Goal: Information Seeking & Learning: Compare options

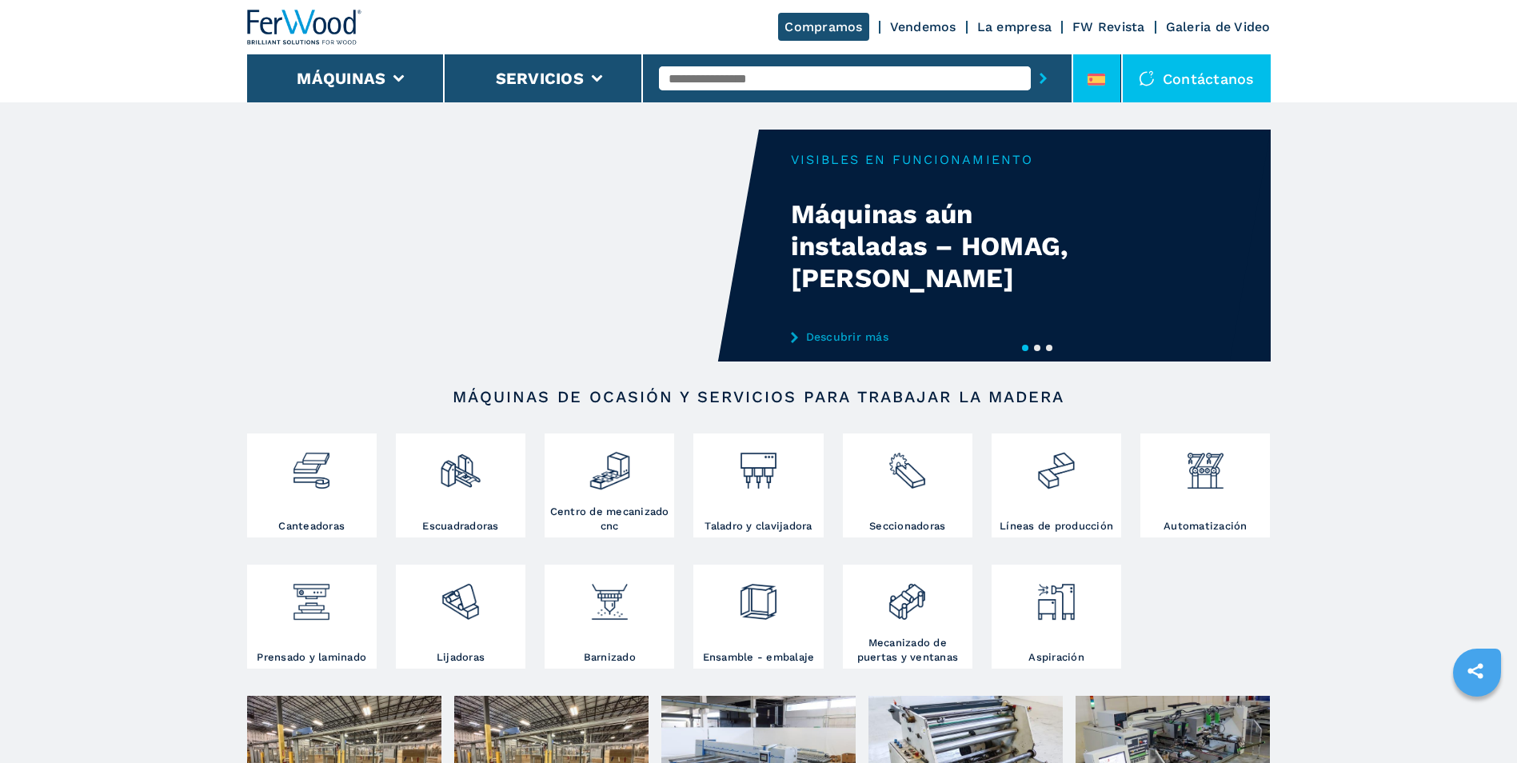
click at [1086, 86] on li at bounding box center [1097, 78] width 48 height 48
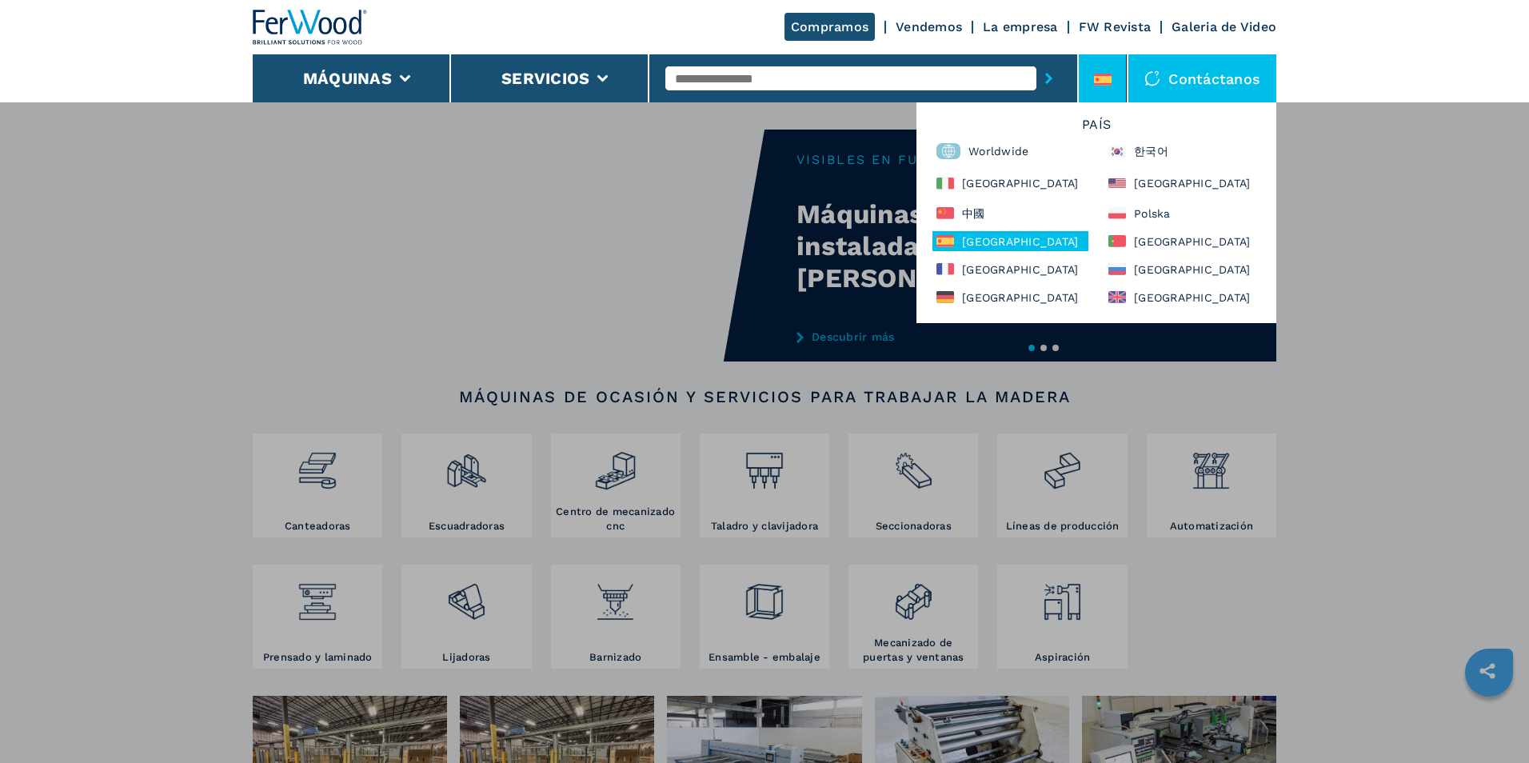
click at [976, 242] on div "España" at bounding box center [1010, 241] width 156 height 20
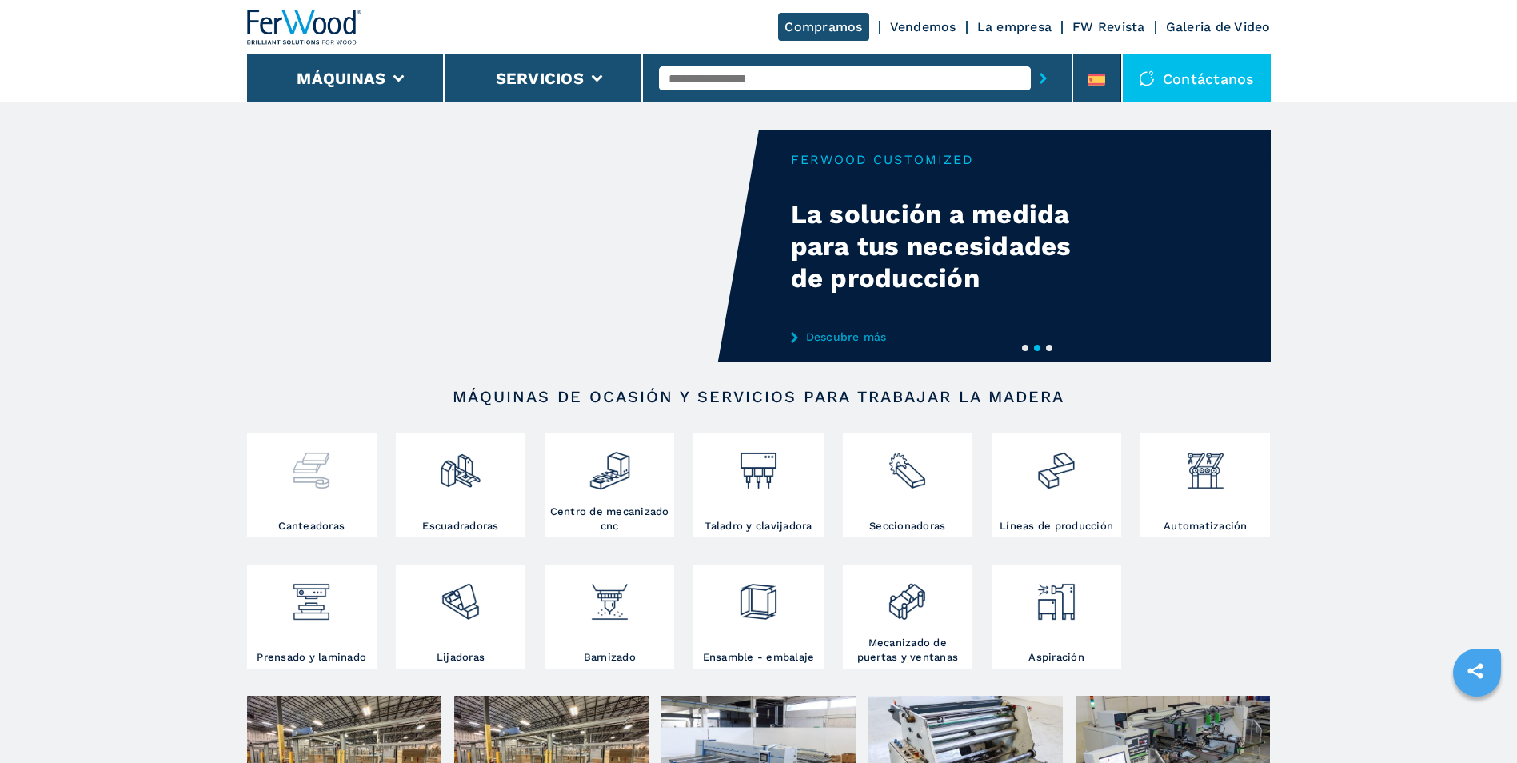
click at [329, 495] on div at bounding box center [312, 478] width 122 height 82
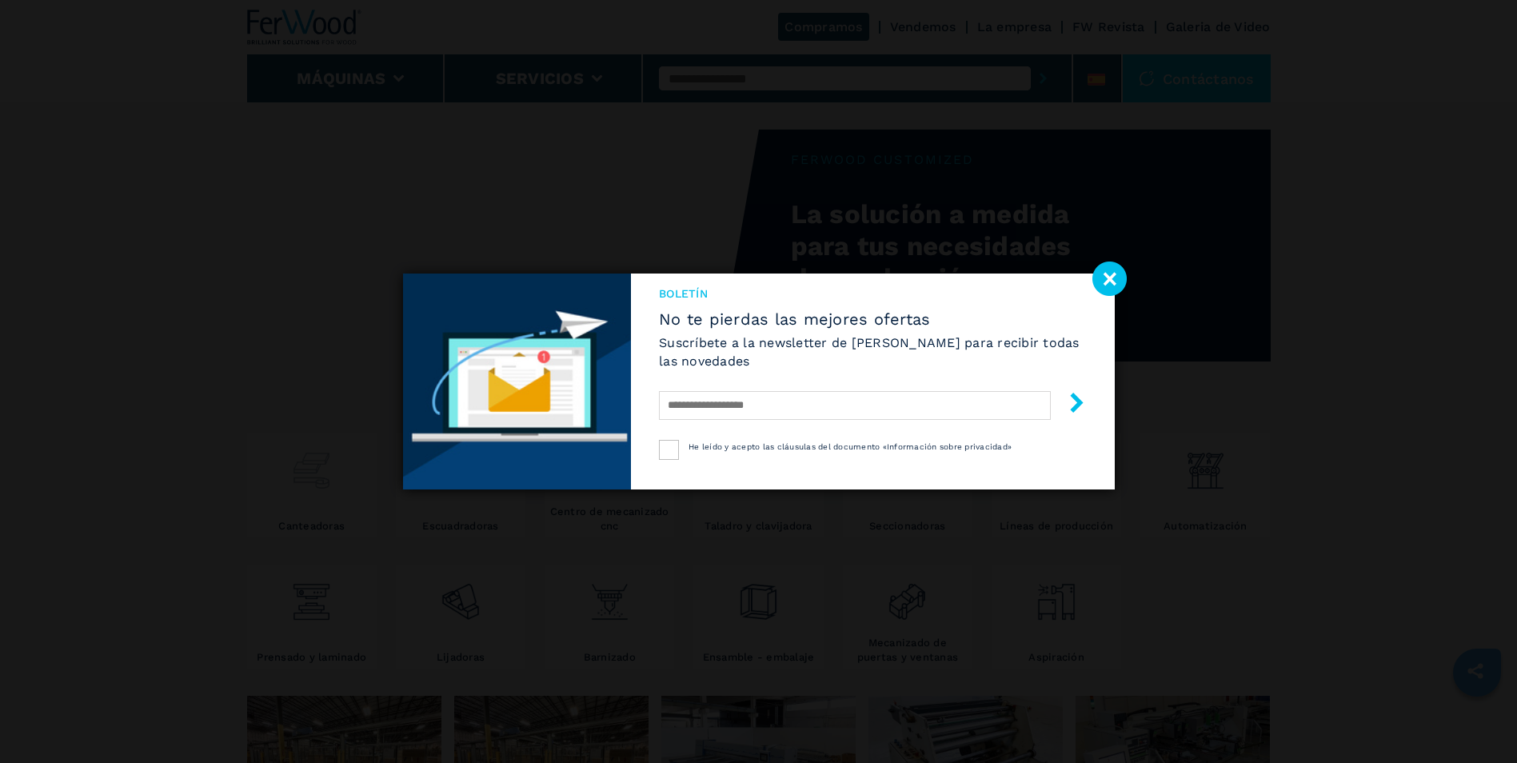
select select "**********"
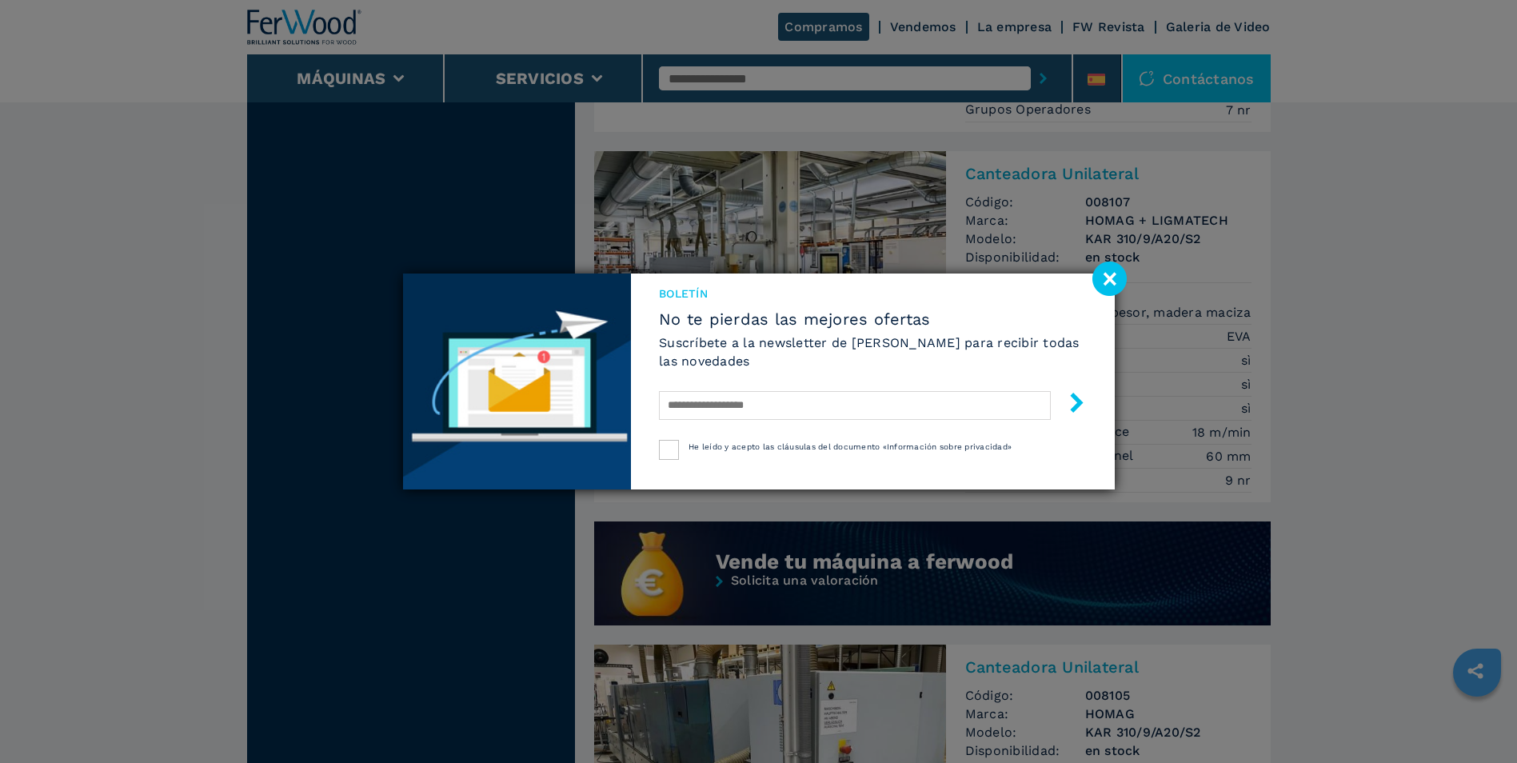
scroll to position [1279, 0]
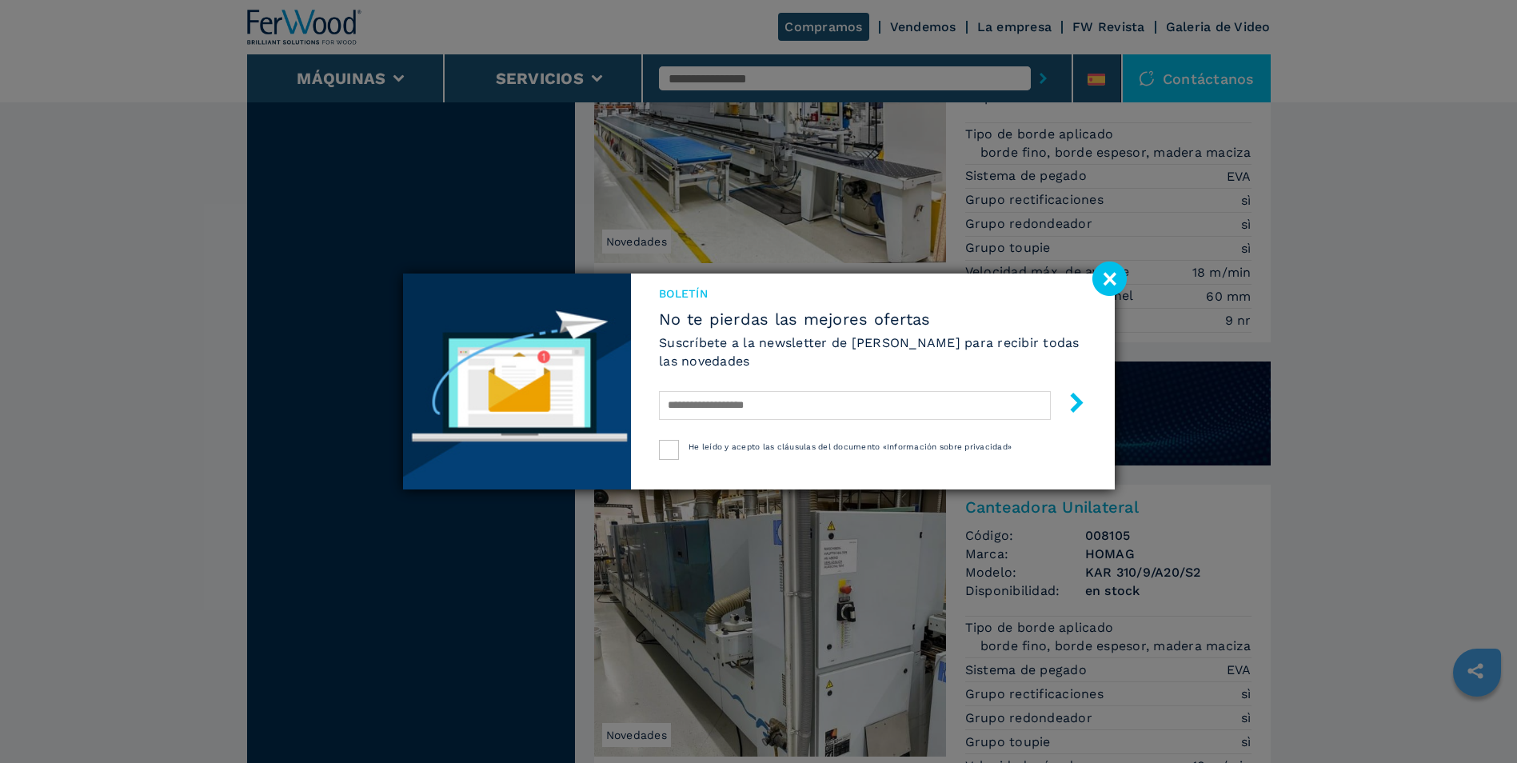
click at [1108, 275] on image at bounding box center [1109, 278] width 34 height 34
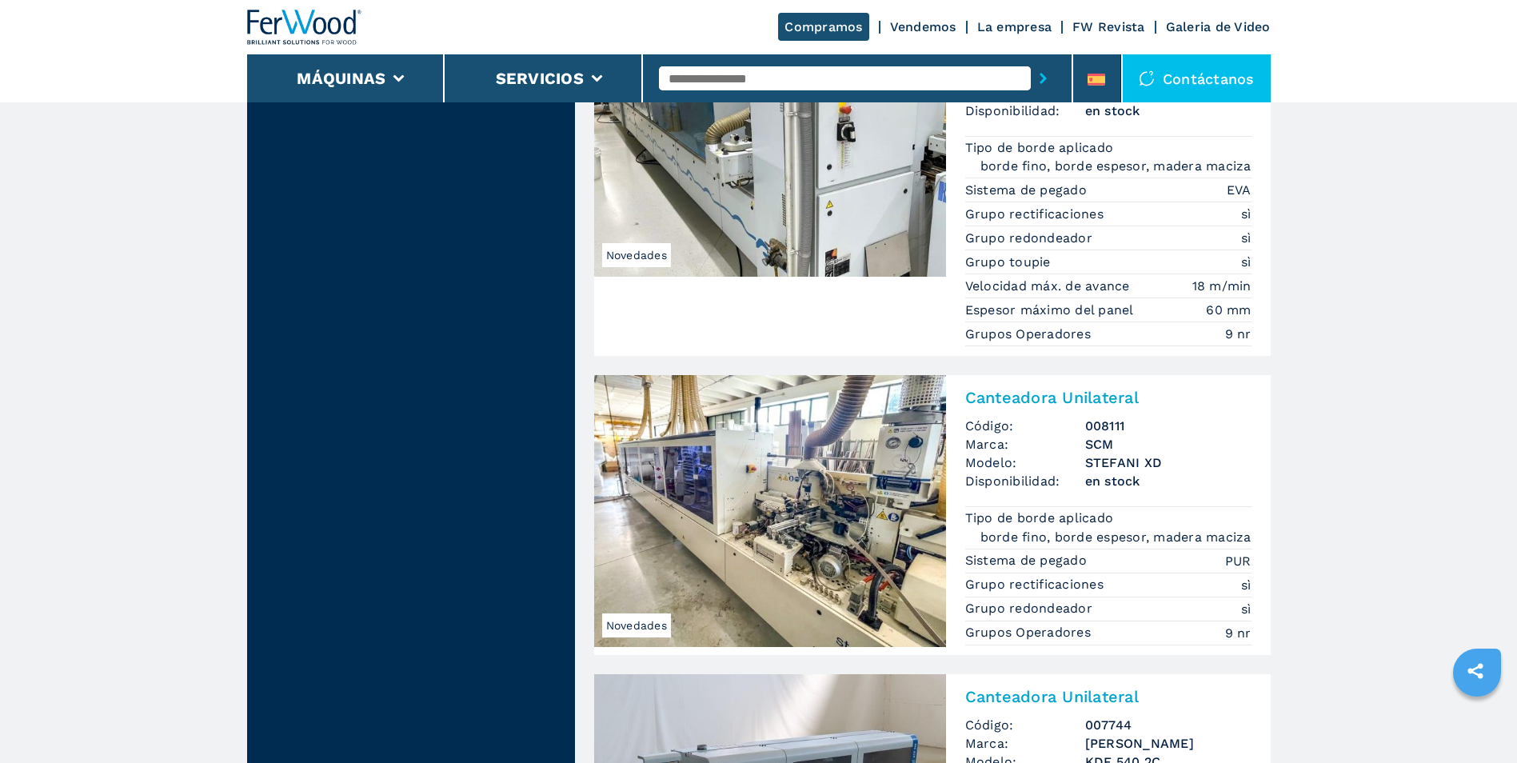
scroll to position [1359, 0]
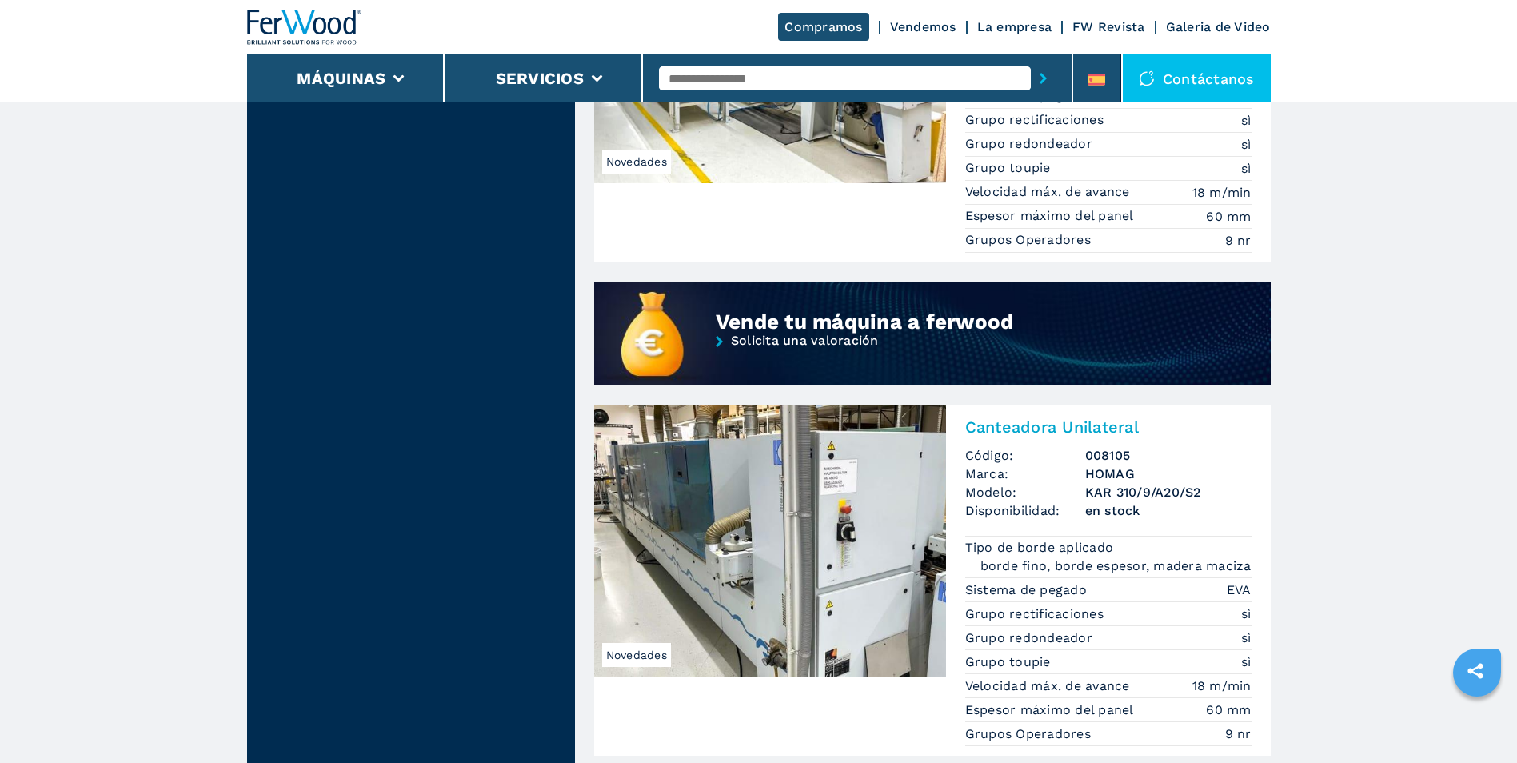
click at [692, 84] on input "text" at bounding box center [845, 78] width 372 height 24
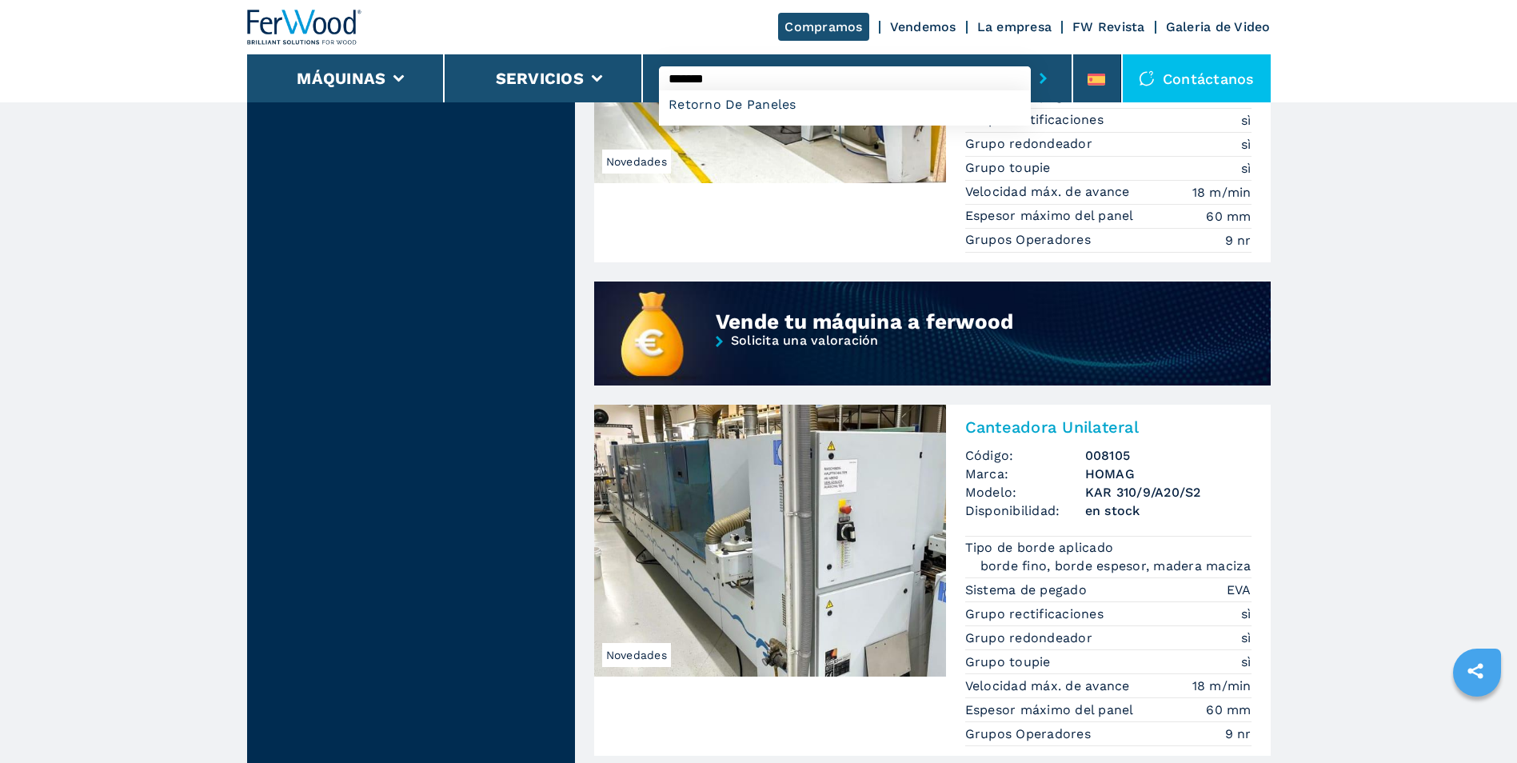
type input "*******"
click at [1031, 60] on button "submit-button" at bounding box center [1043, 78] width 25 height 37
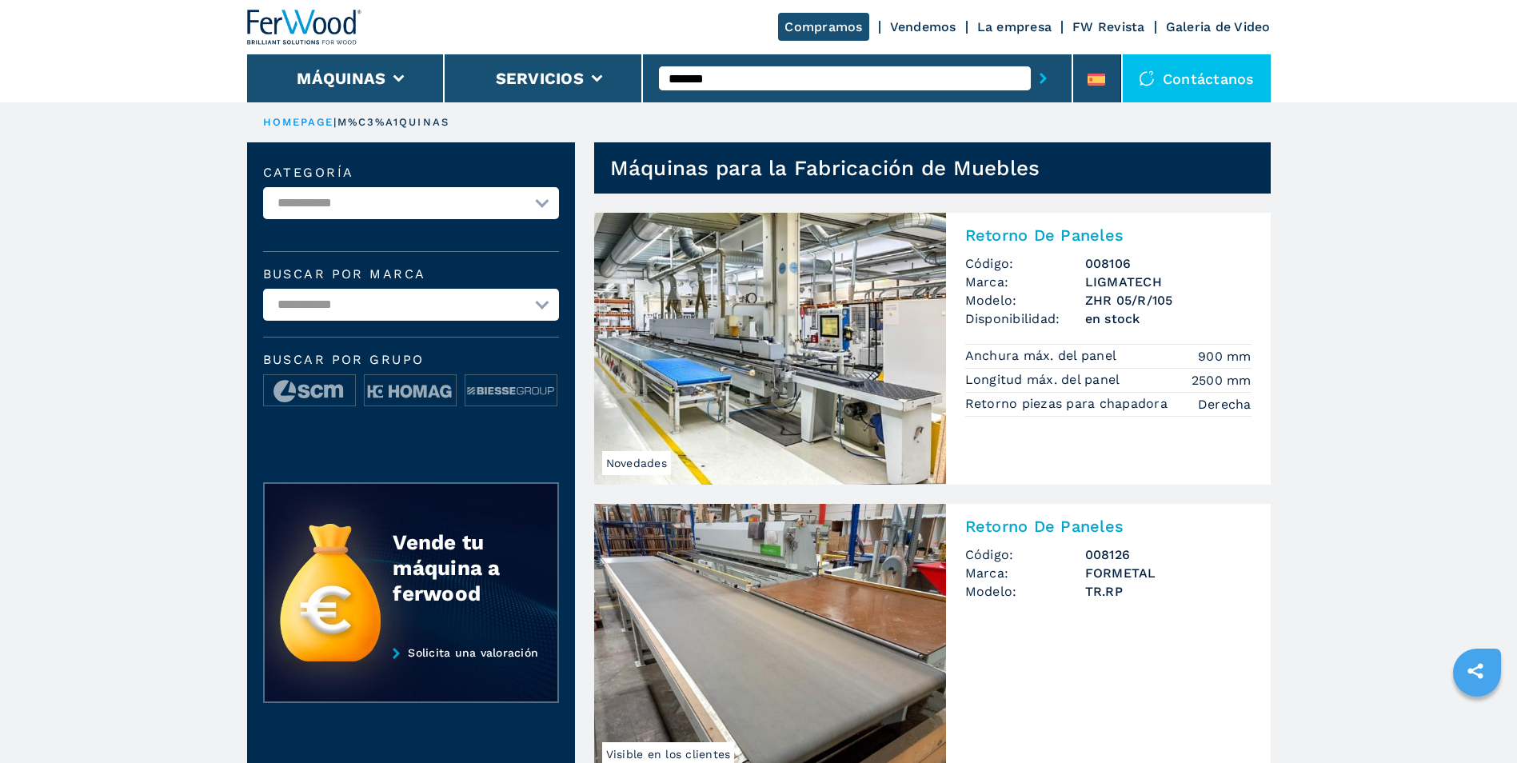
click at [776, 377] on img at bounding box center [770, 349] width 352 height 272
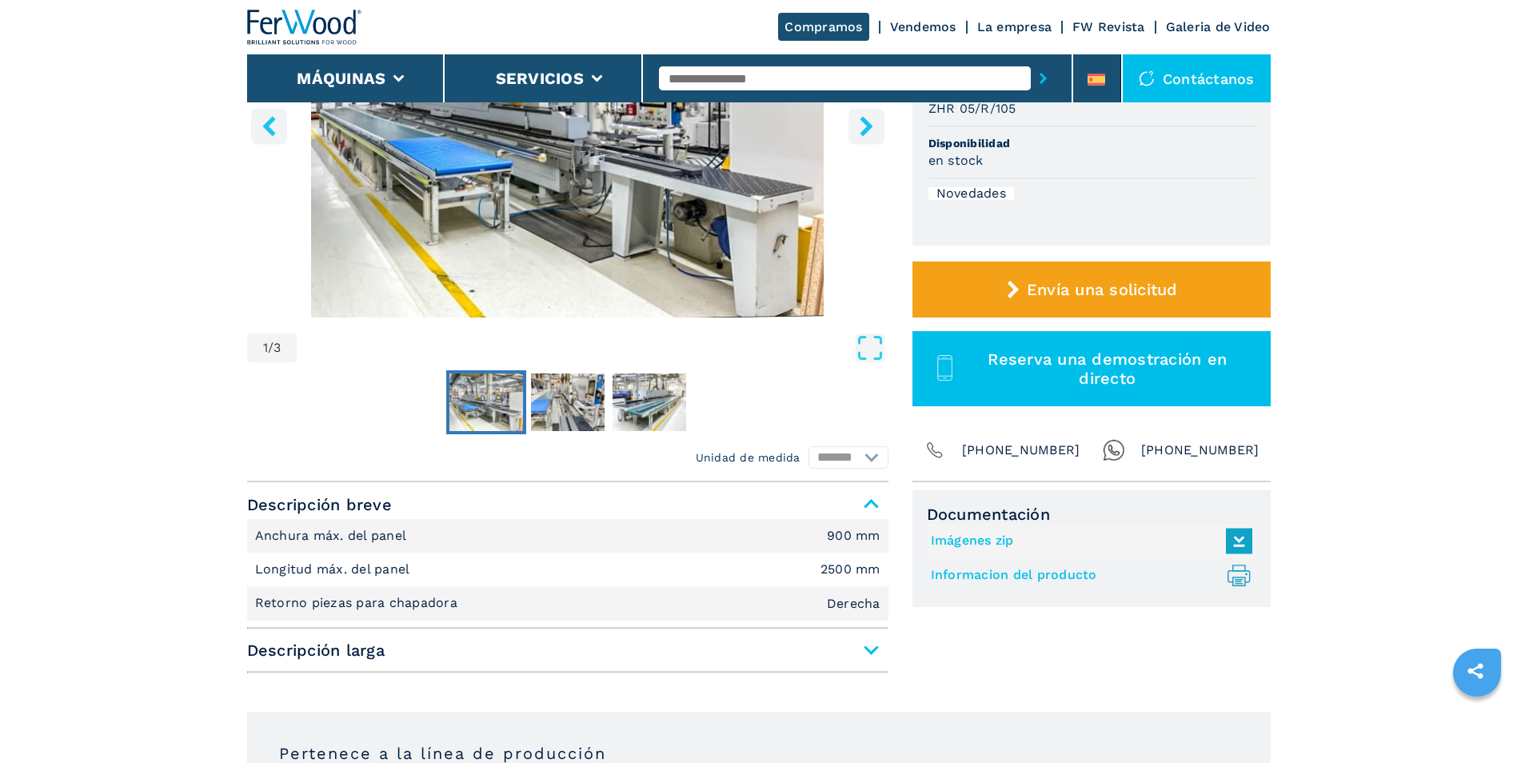
scroll to position [400, 0]
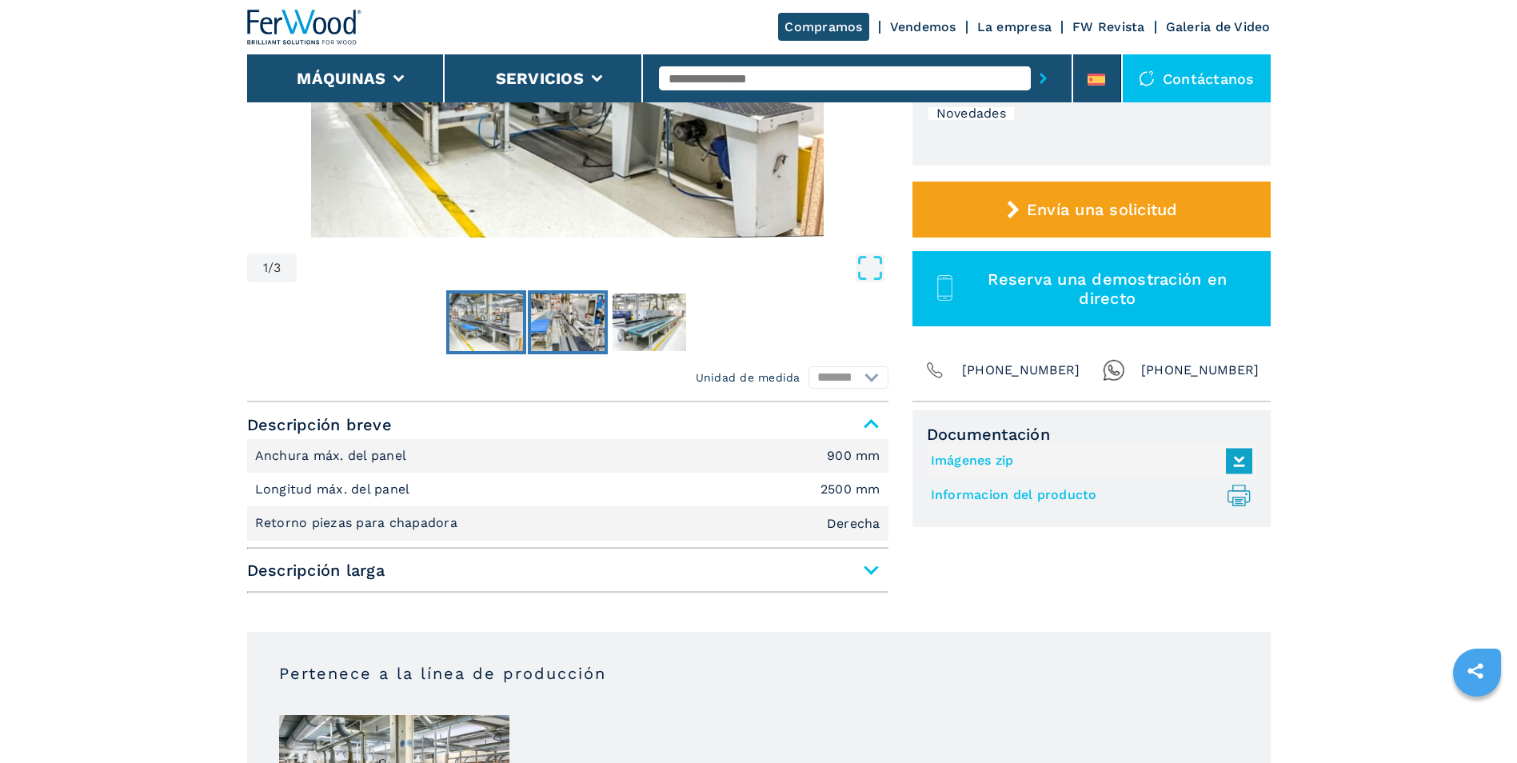
click at [555, 325] on img "Go to Slide 2" at bounding box center [568, 322] width 74 height 58
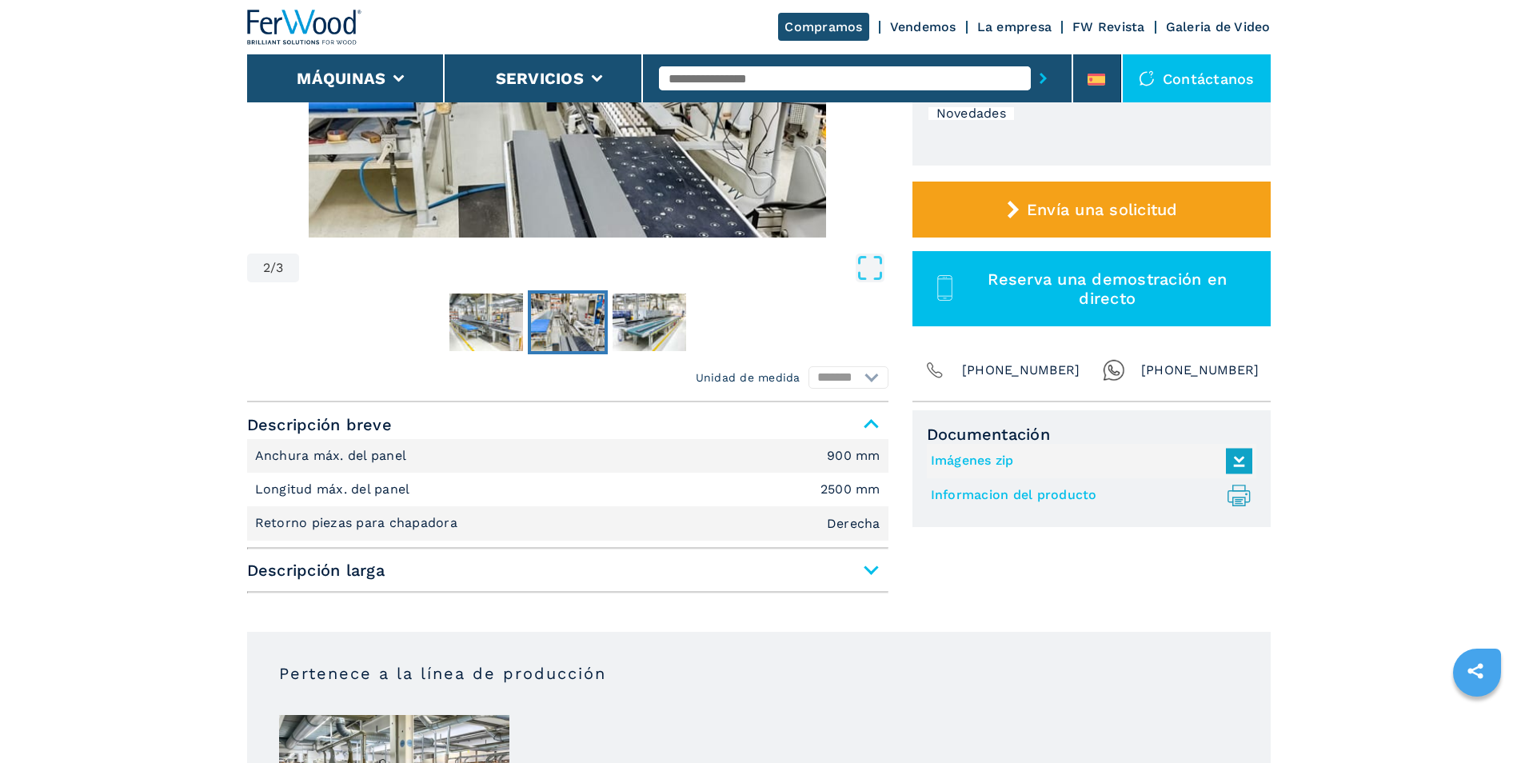
scroll to position [240, 0]
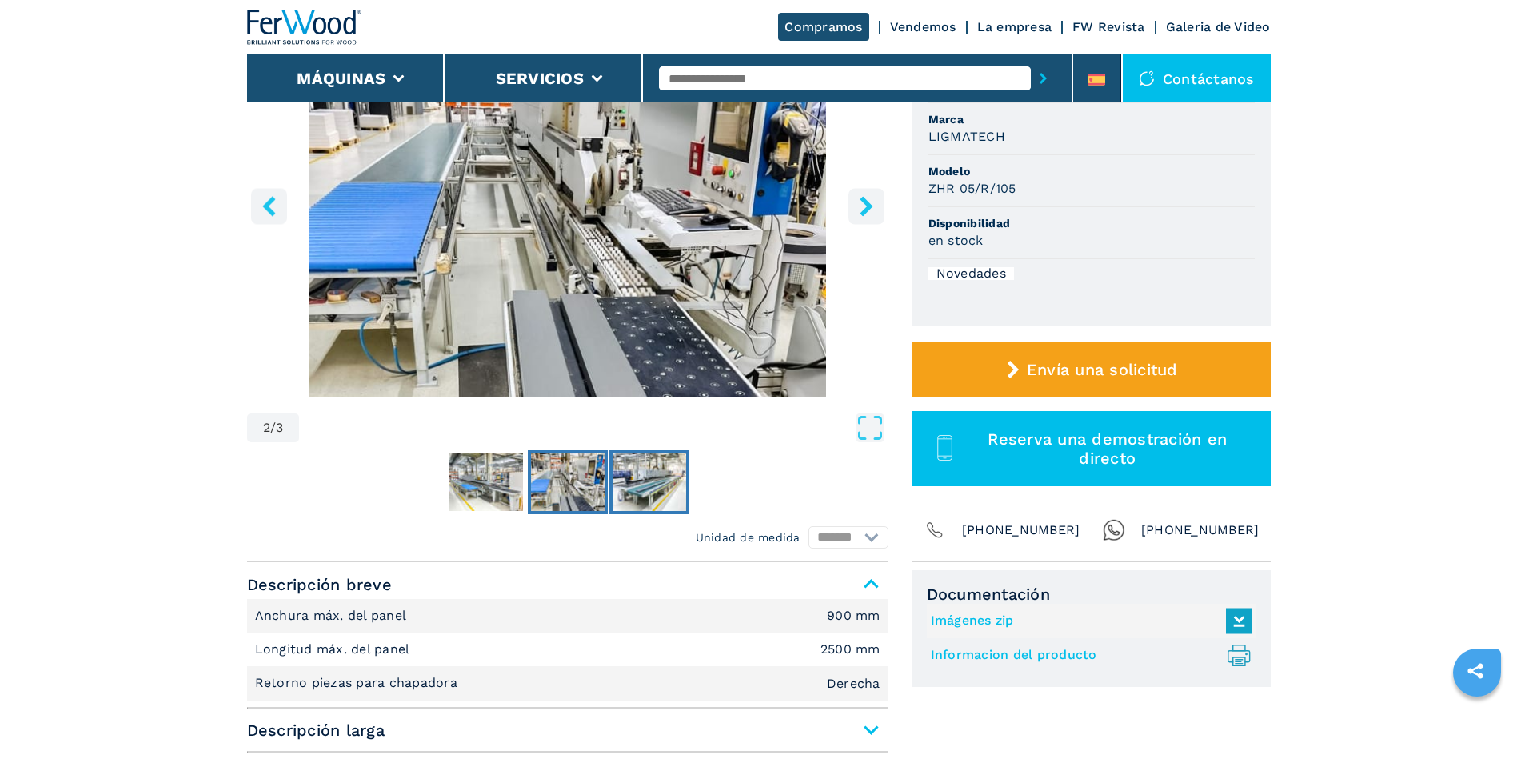
click at [656, 472] on img "Go to Slide 3" at bounding box center [650, 482] width 74 height 58
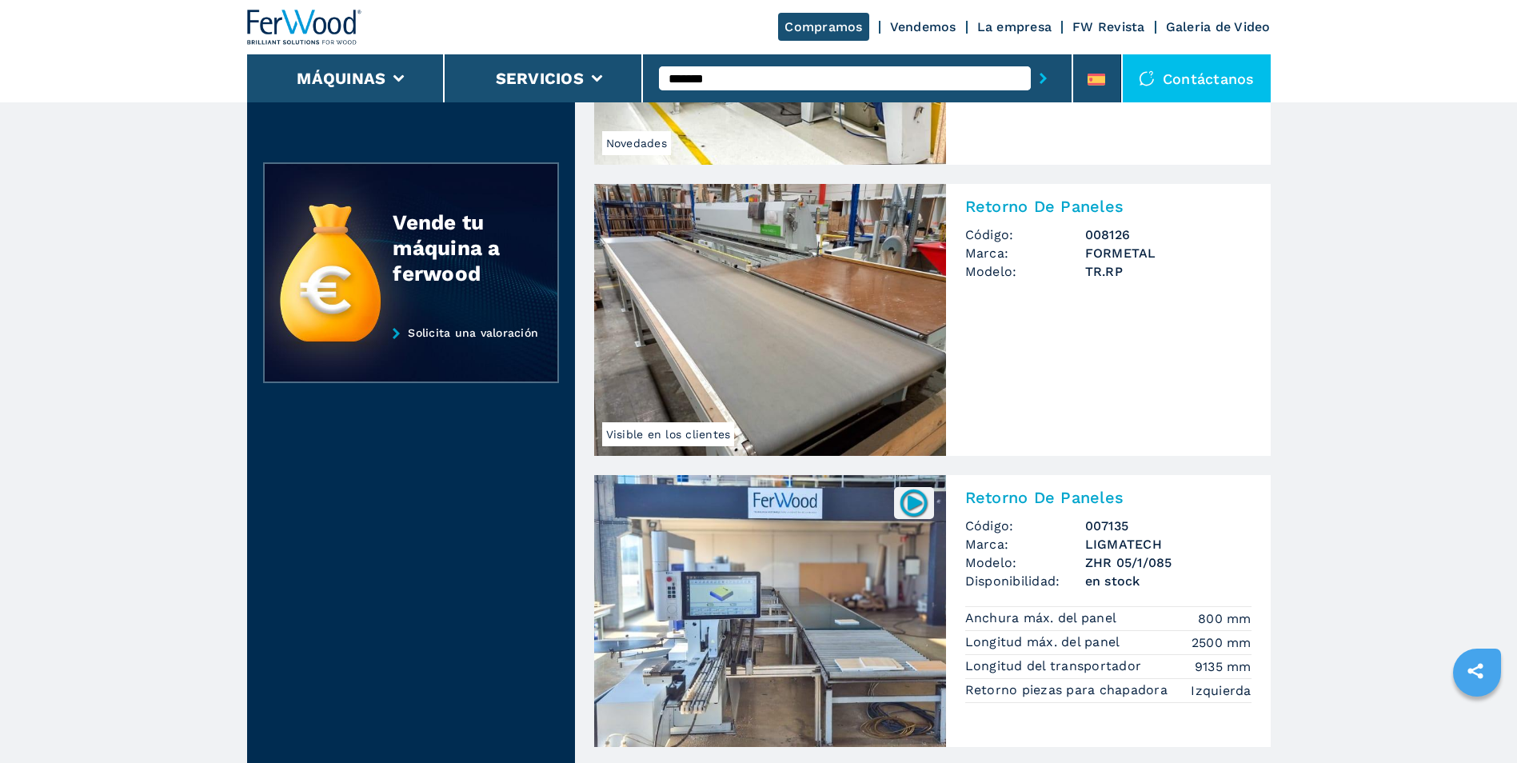
scroll to position [560, 0]
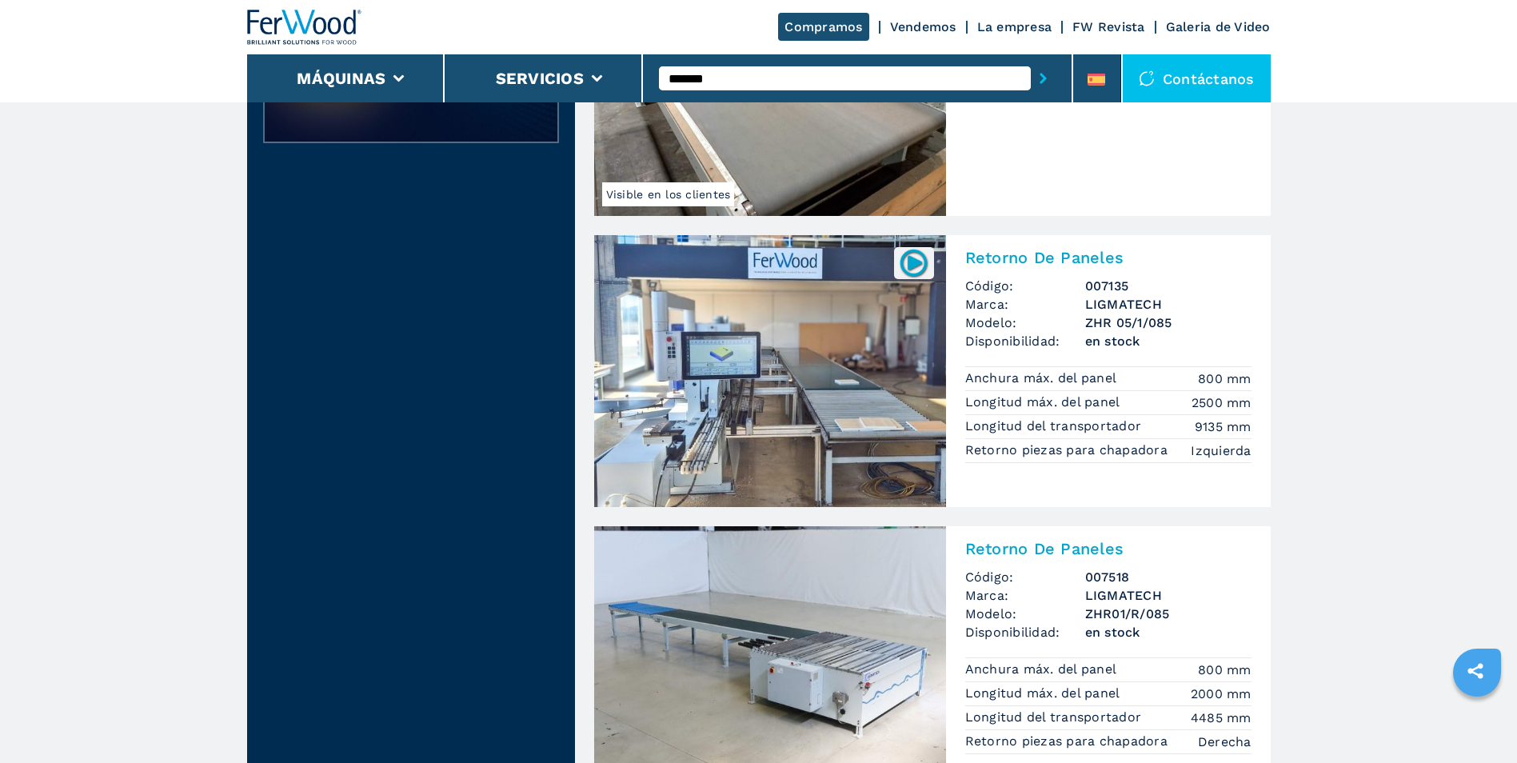
click at [792, 351] on img at bounding box center [770, 371] width 352 height 272
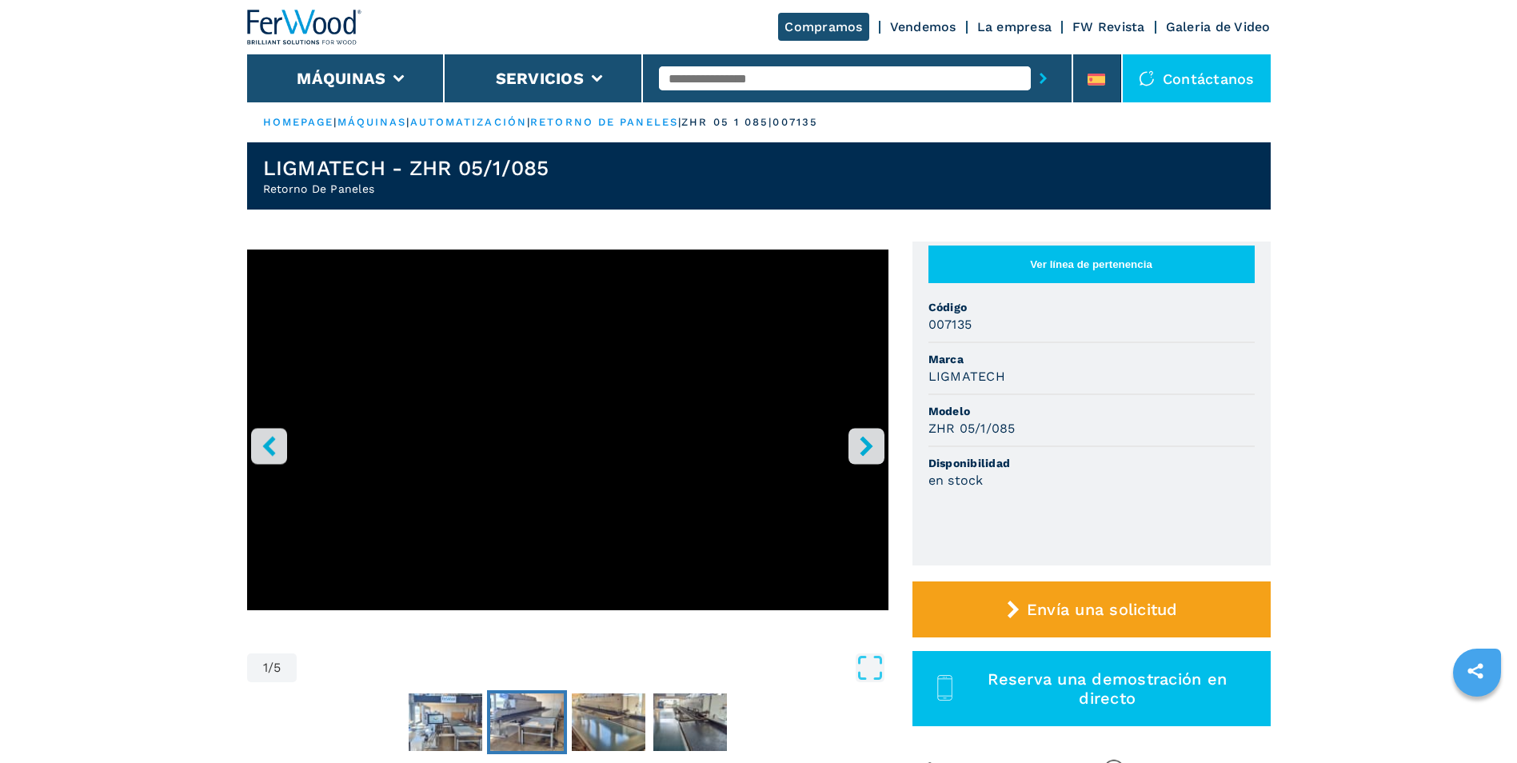
click at [541, 728] on img "Go to Slide 3" at bounding box center [527, 722] width 74 height 58
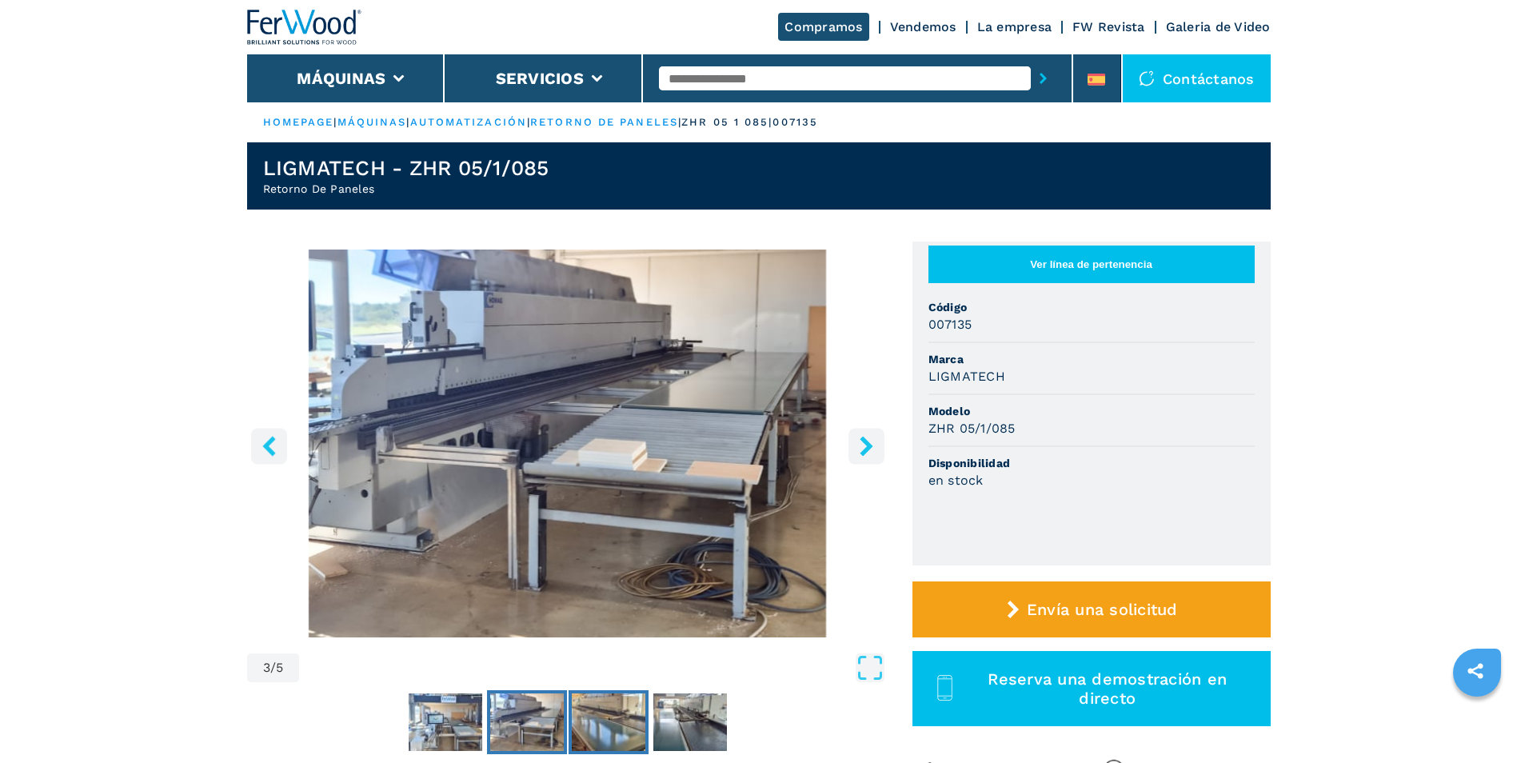
click at [595, 726] on img "Go to Slide 4" at bounding box center [609, 722] width 74 height 58
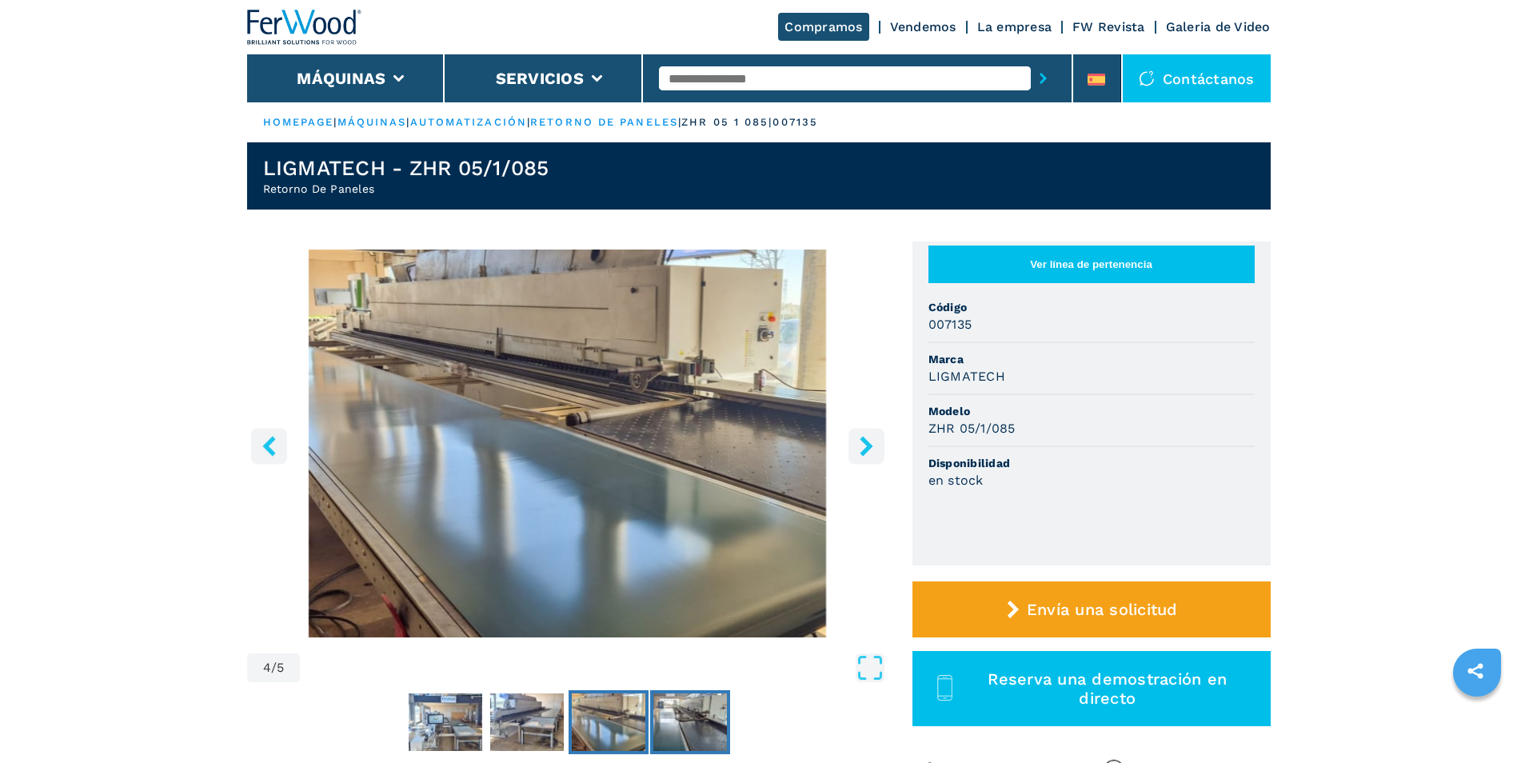
click at [695, 730] on img "Go to Slide 5" at bounding box center [690, 722] width 74 height 58
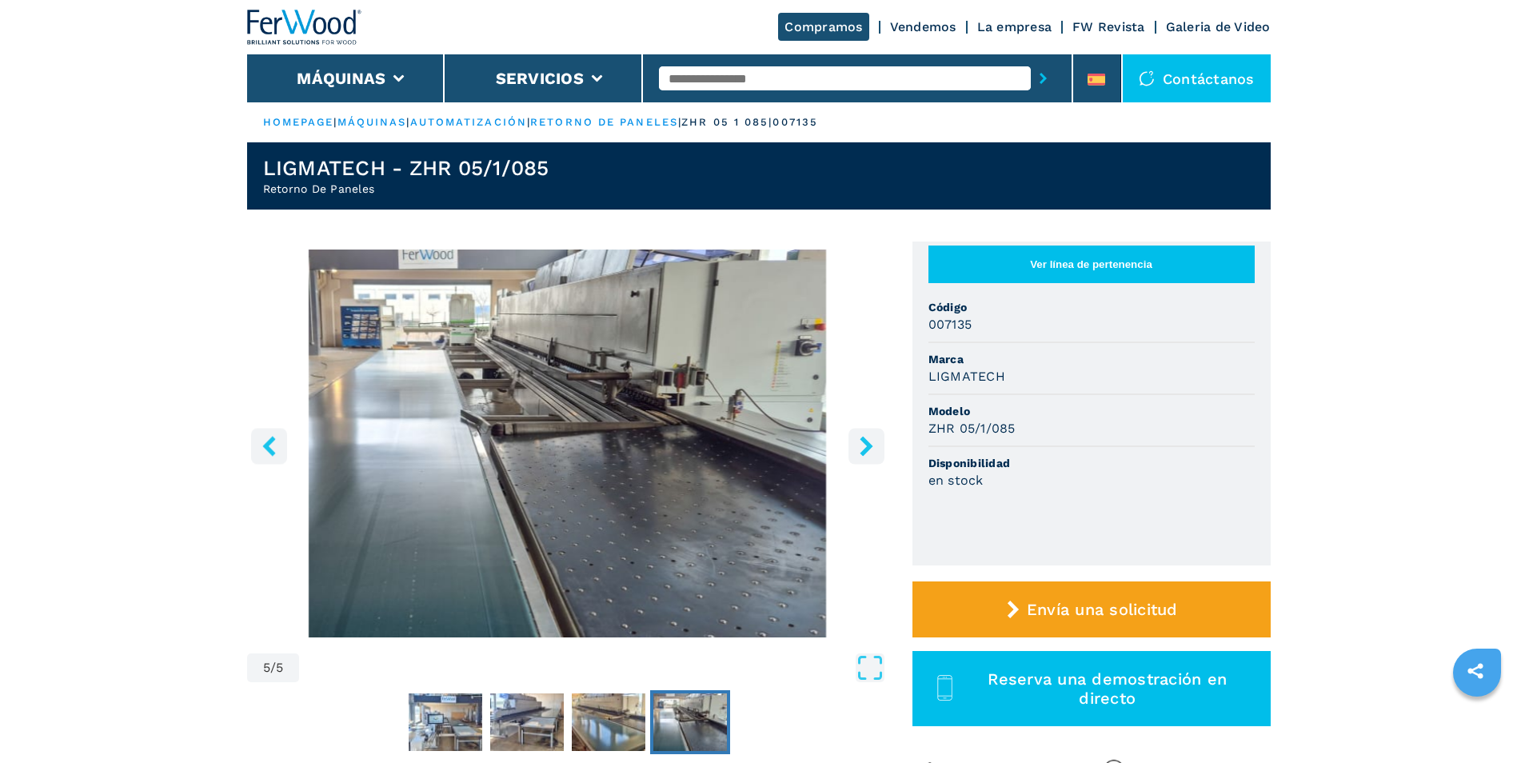
scroll to position [160, 0]
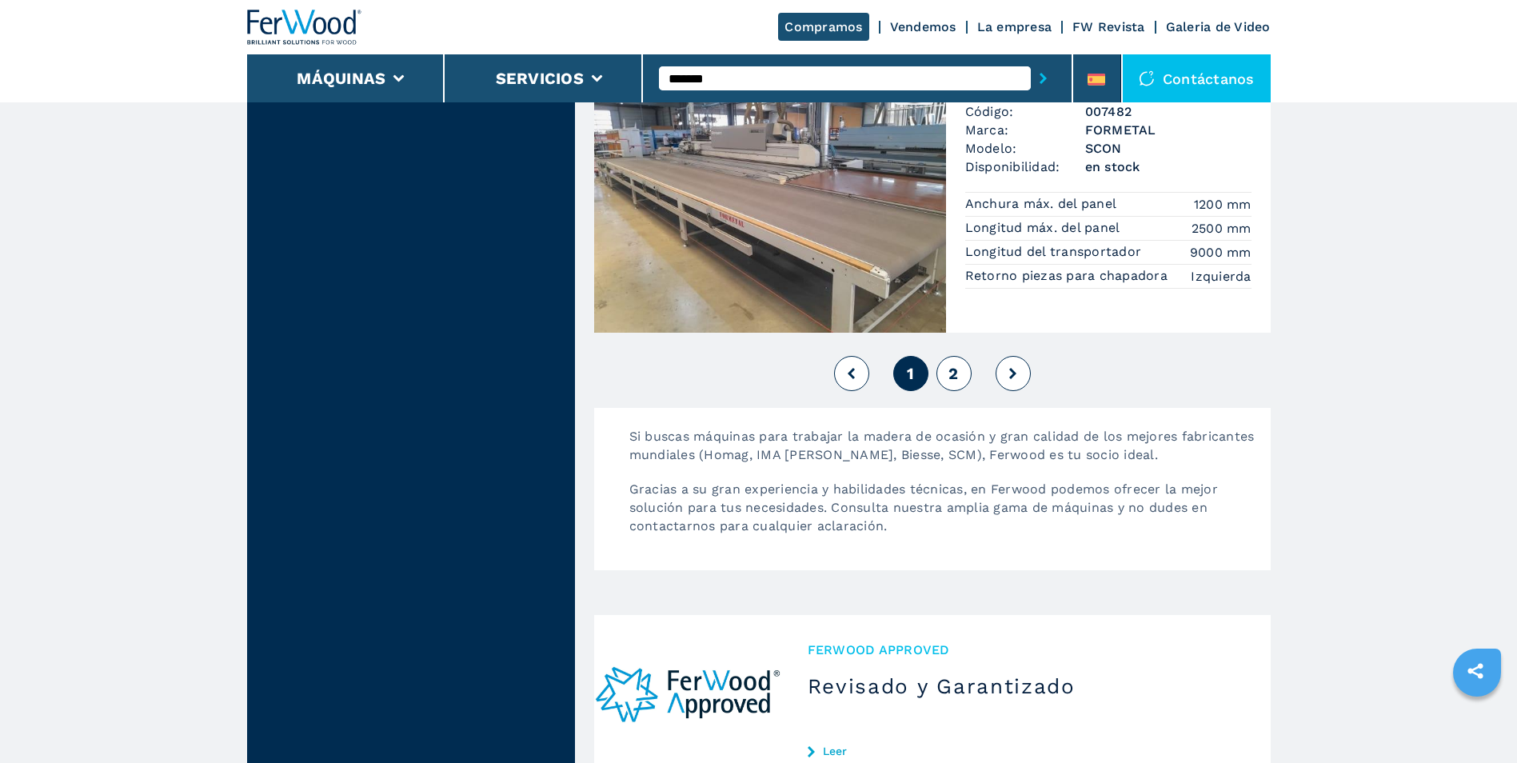
scroll to position [3678, 0]
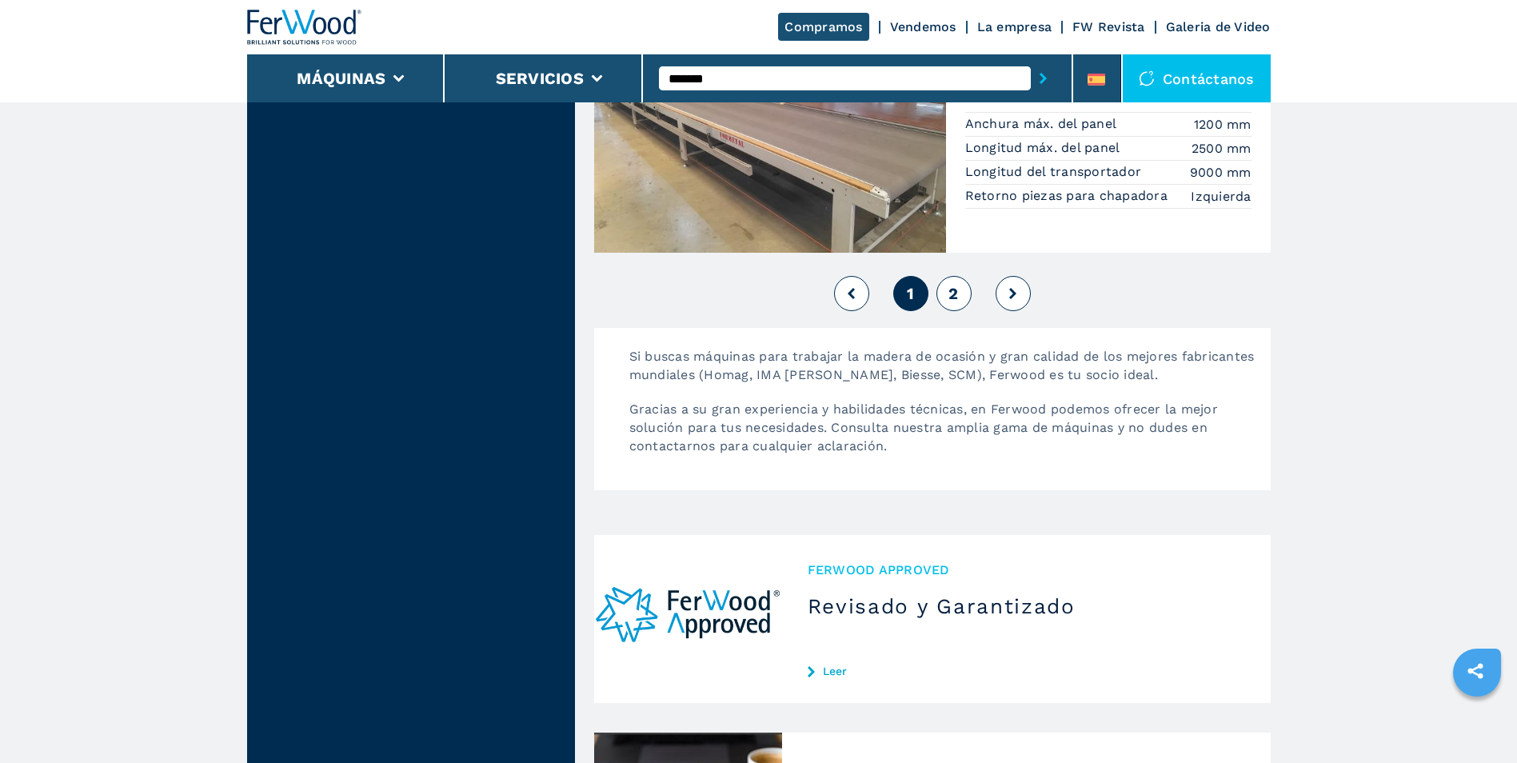
click at [1007, 292] on button at bounding box center [1013, 293] width 35 height 35
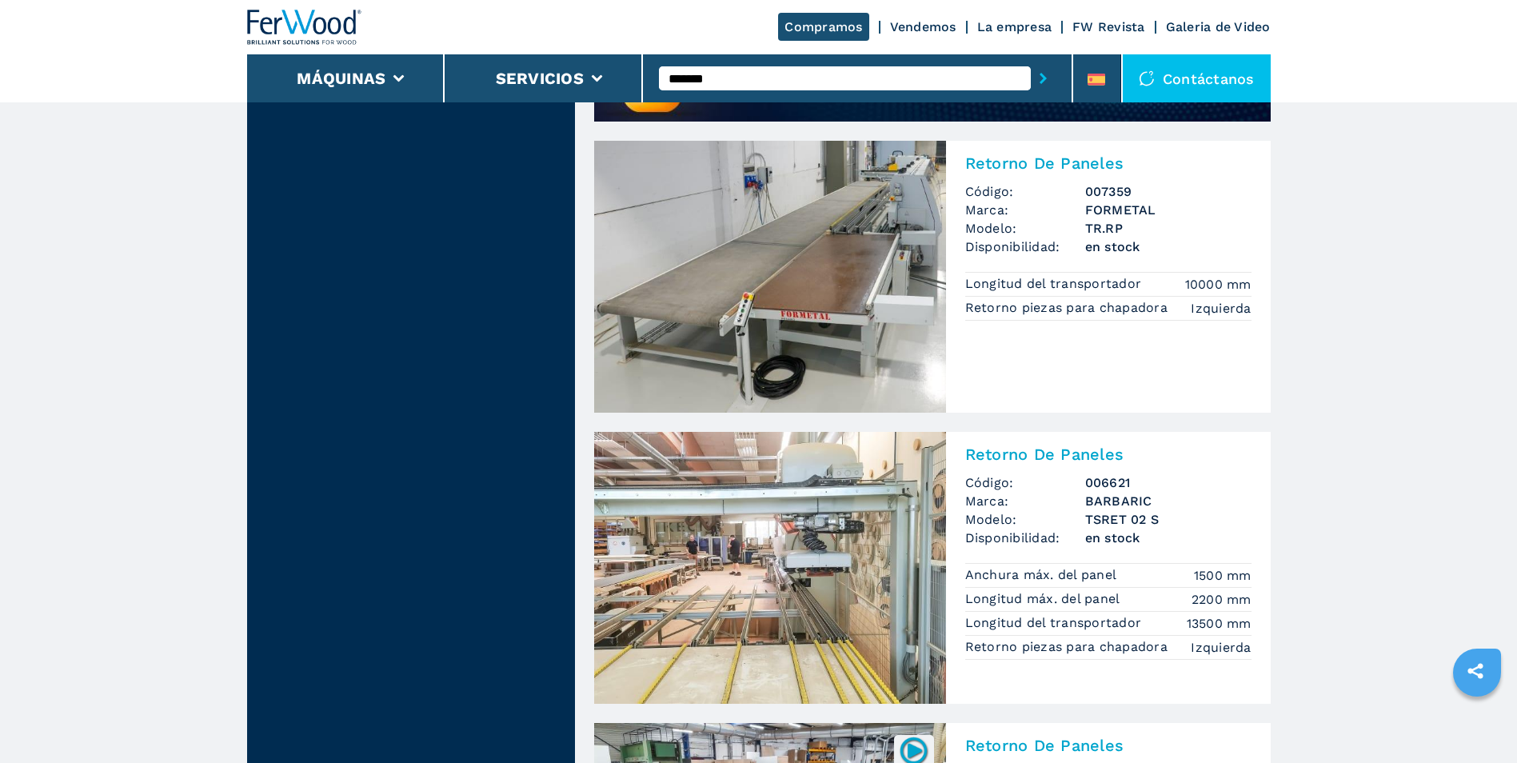
scroll to position [1439, 0]
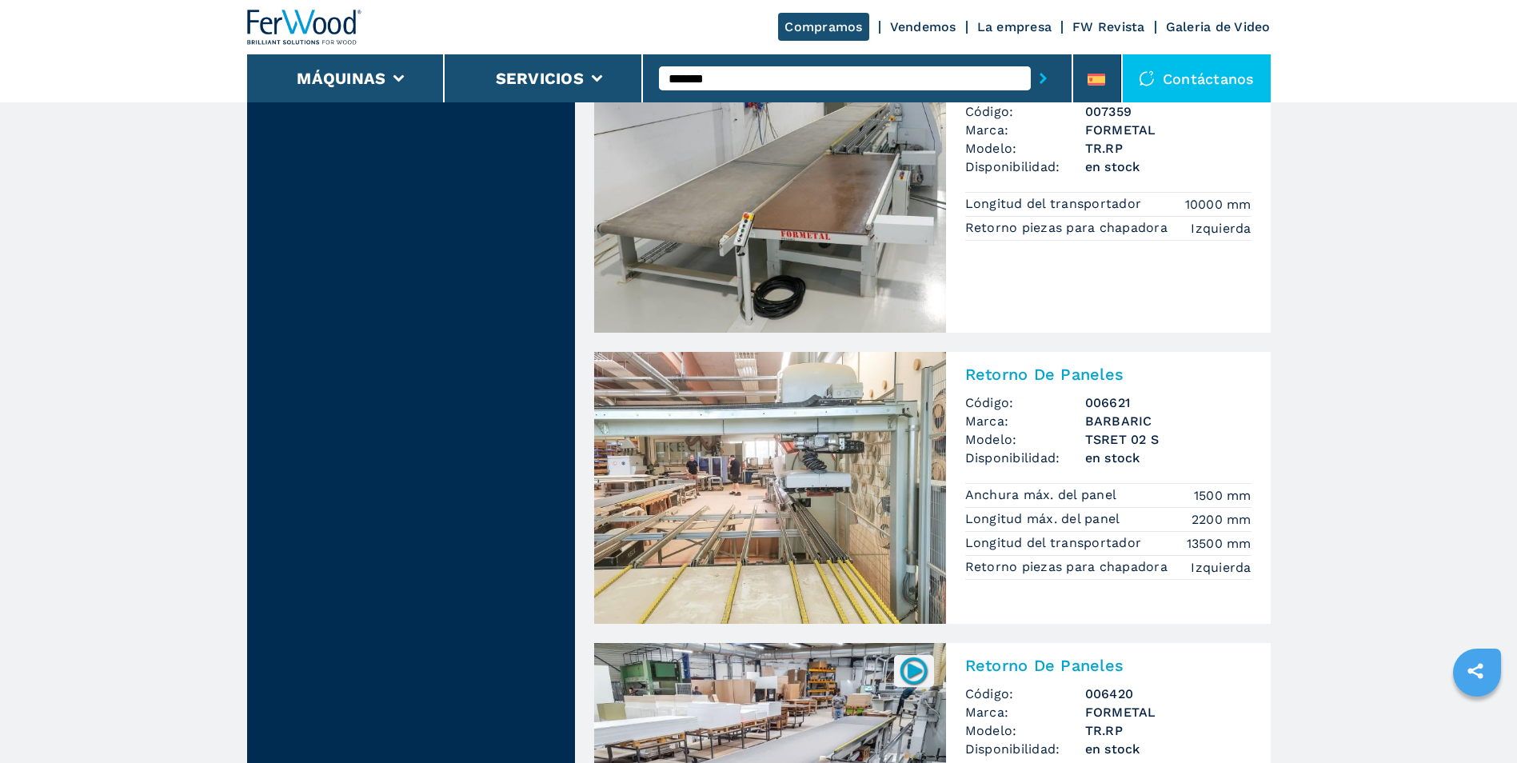
click at [839, 498] on img at bounding box center [770, 488] width 352 height 272
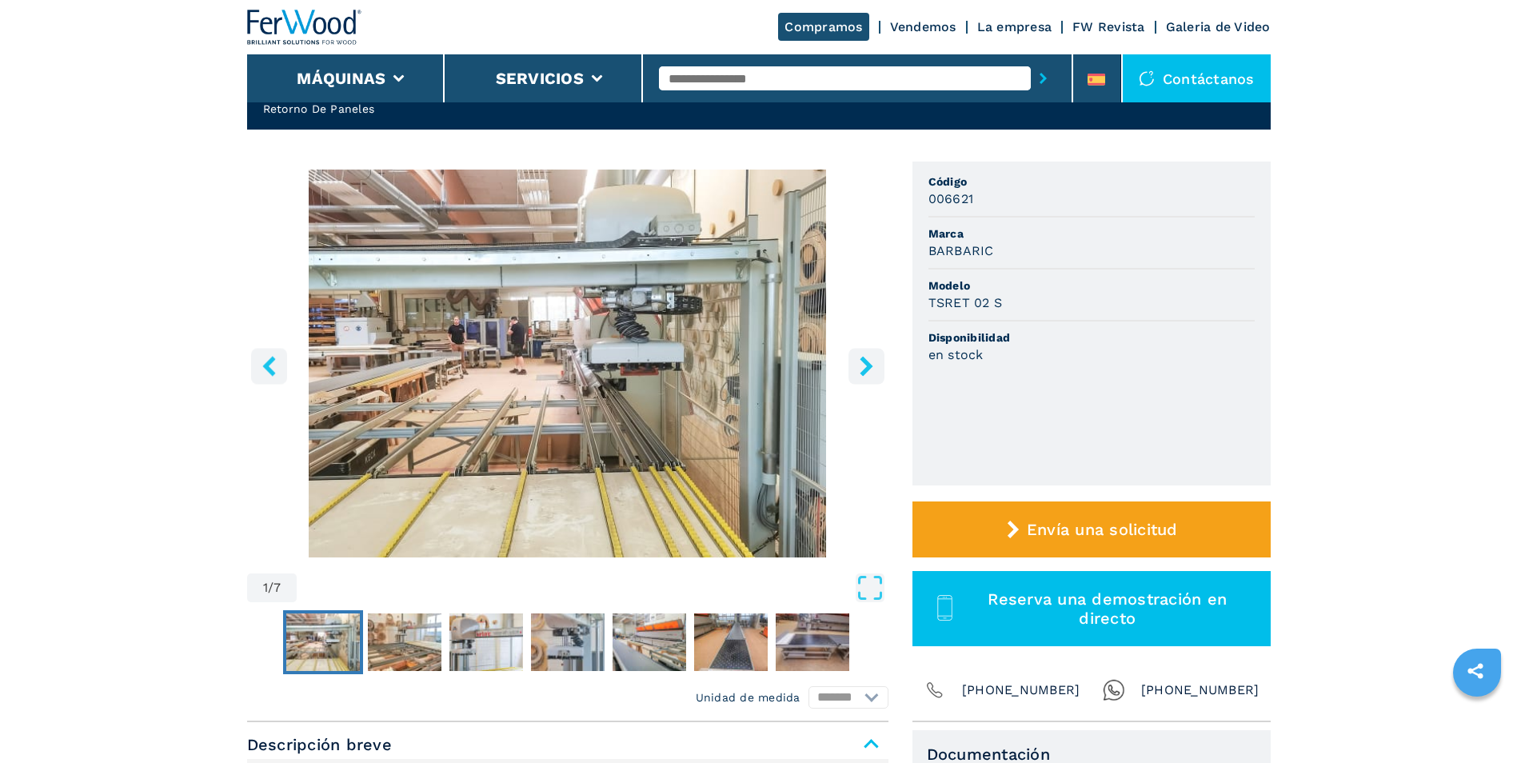
scroll to position [160, 0]
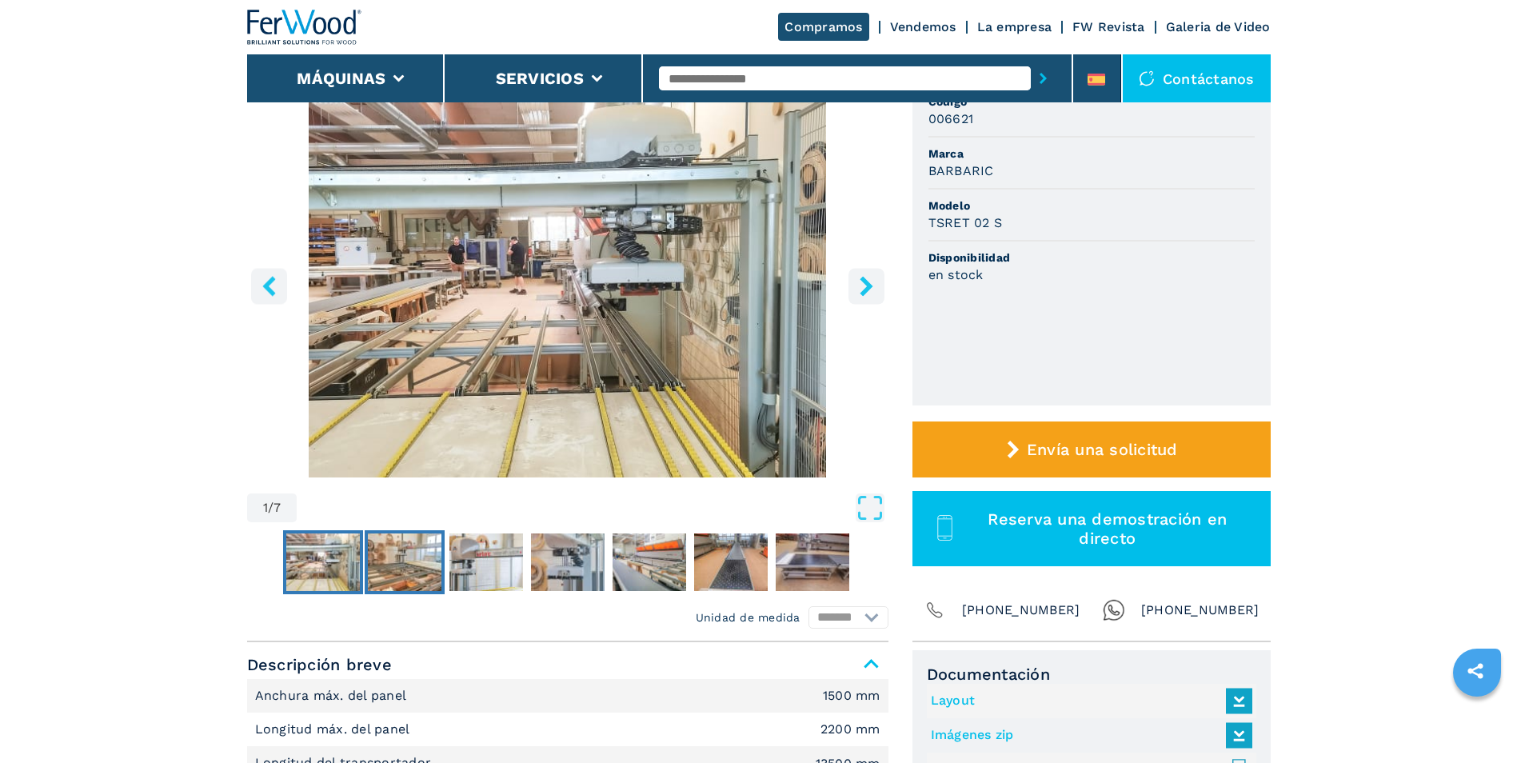
click at [404, 554] on img "Go to Slide 2" at bounding box center [405, 562] width 74 height 58
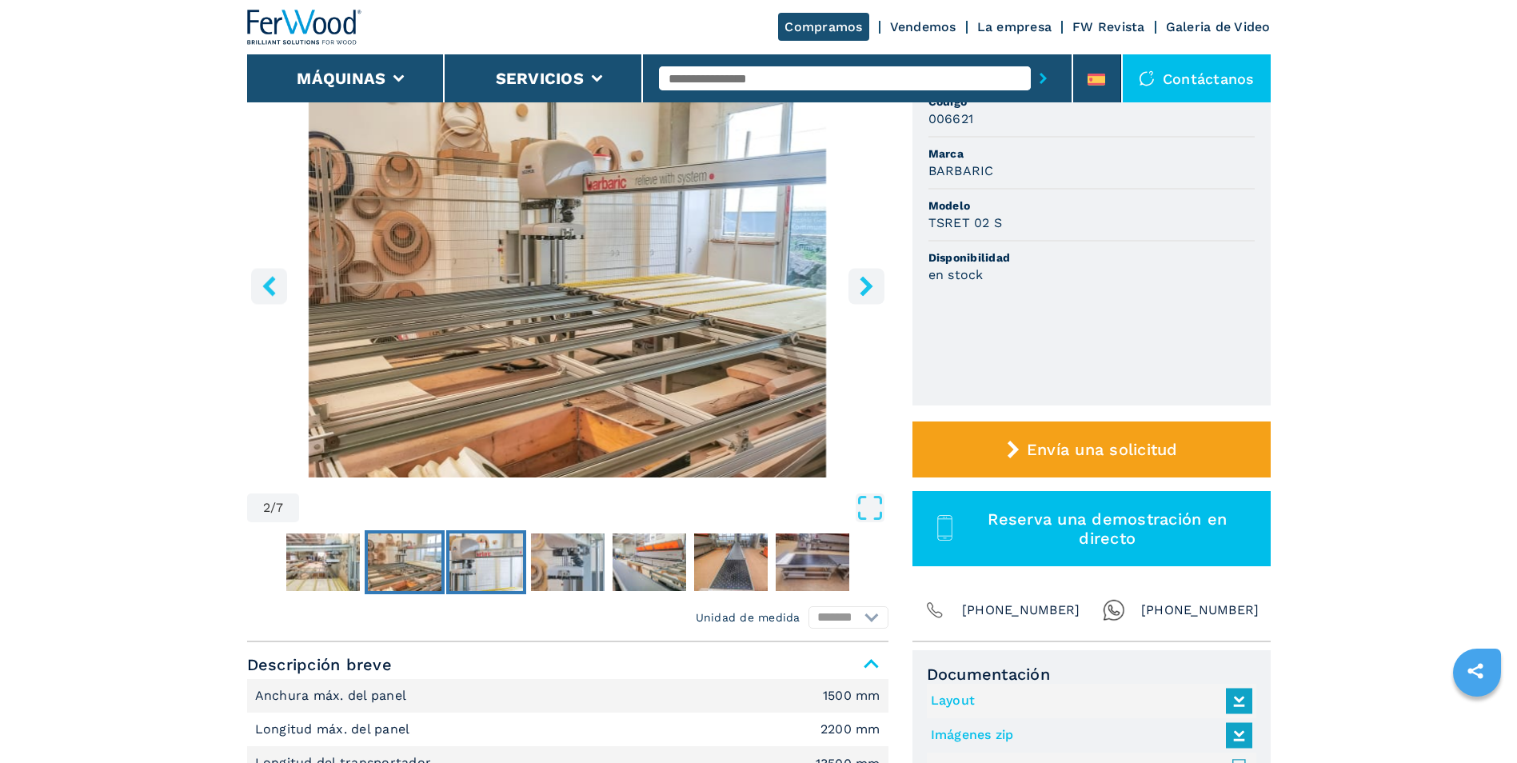
click at [484, 557] on img "Go to Slide 3" at bounding box center [486, 562] width 74 height 58
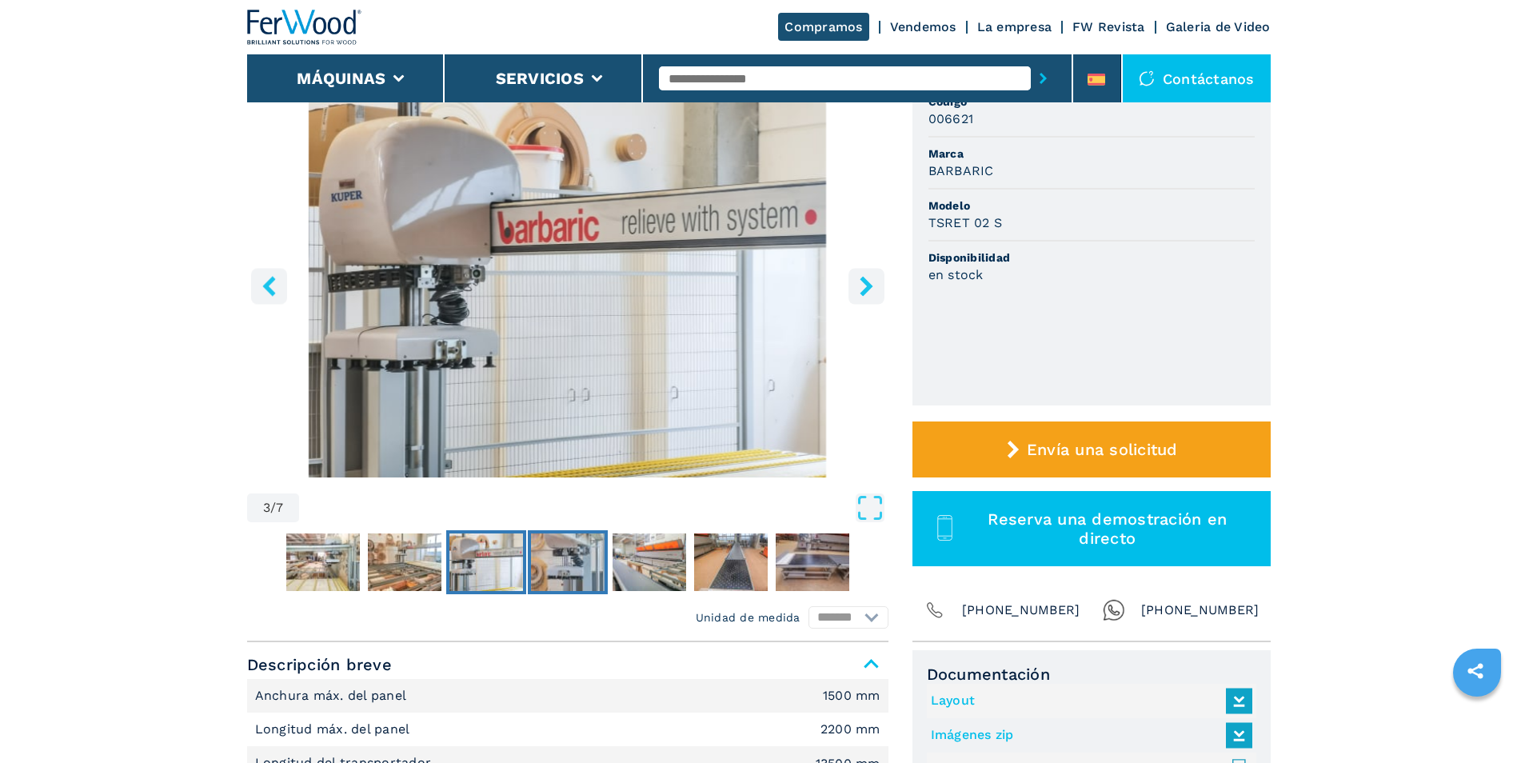
click at [561, 570] on img "Go to Slide 4" at bounding box center [568, 562] width 74 height 58
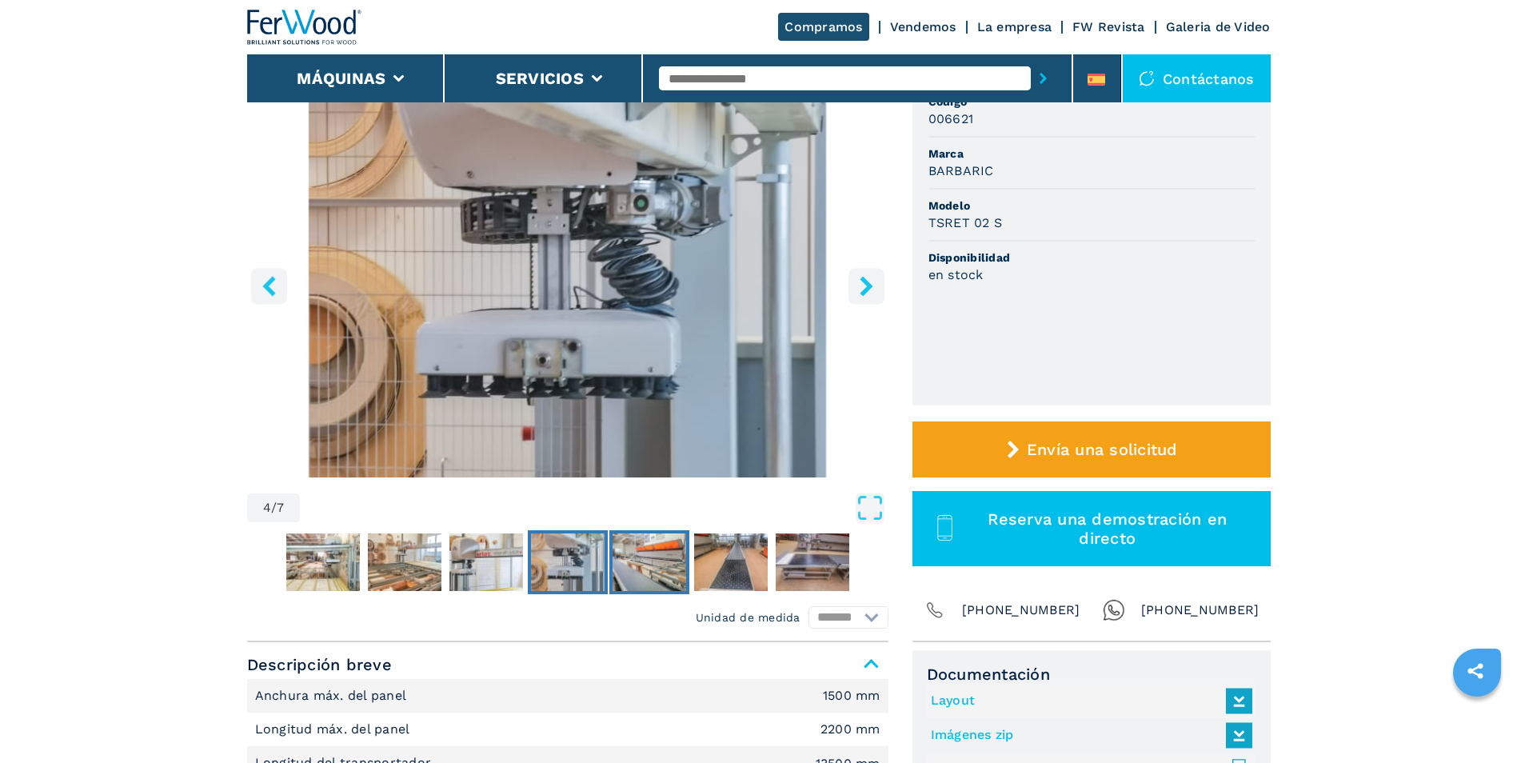
click at [648, 553] on img "Go to Slide 5" at bounding box center [650, 562] width 74 height 58
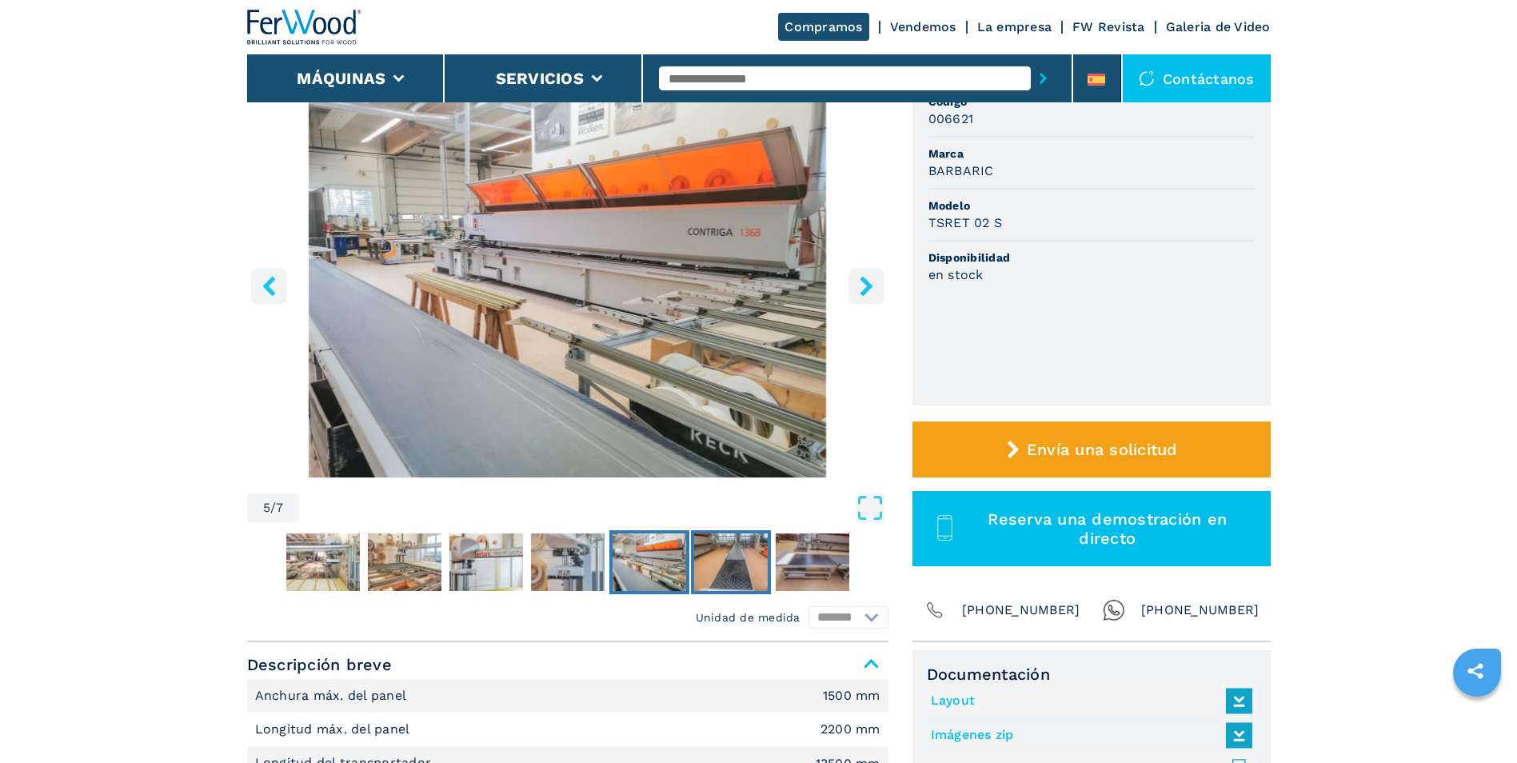
click at [715, 553] on img "Go to Slide 6" at bounding box center [731, 562] width 74 height 58
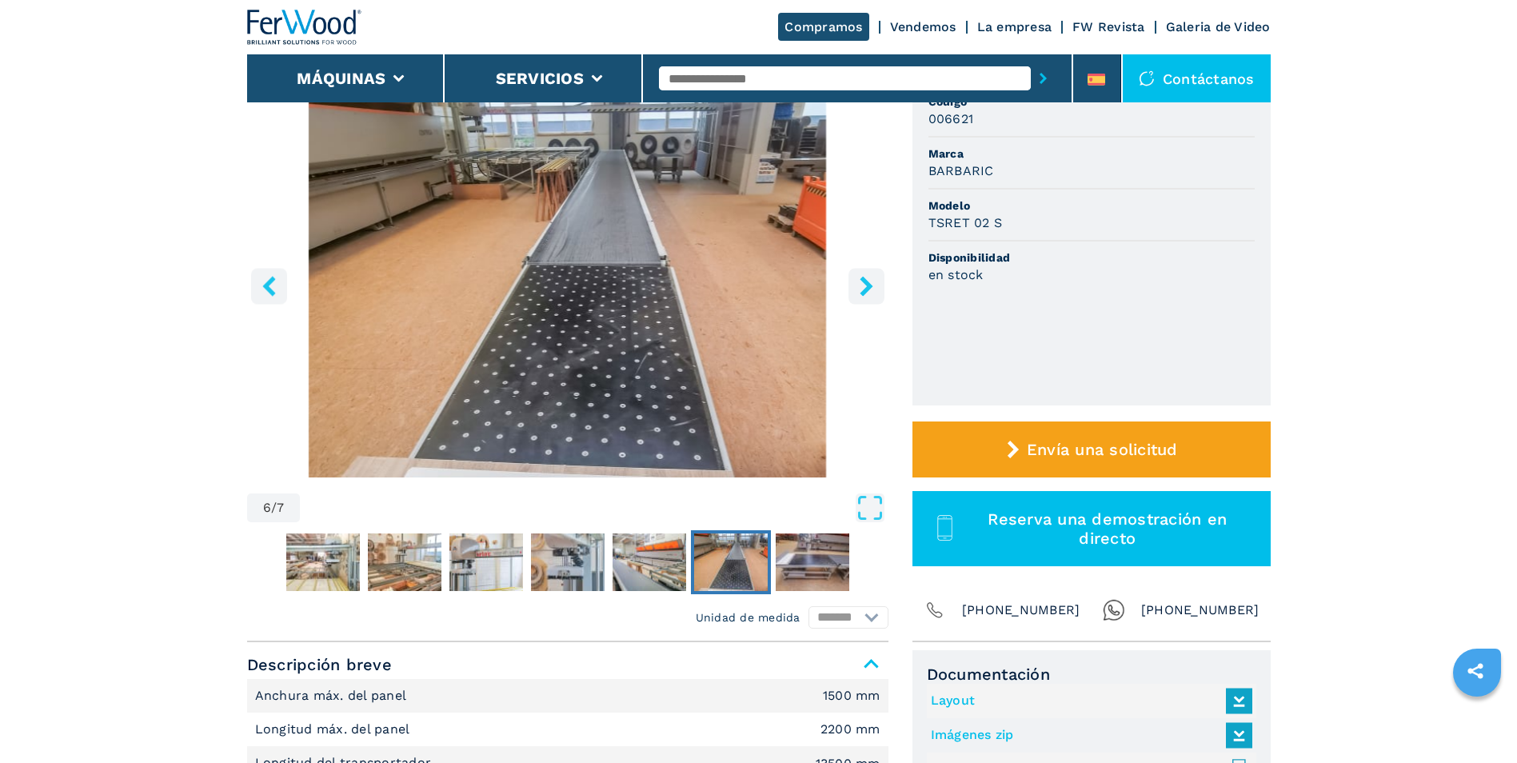
click at [719, 555] on img "Go to Slide 6" at bounding box center [731, 562] width 74 height 58
click at [802, 563] on img "Go to Slide 7" at bounding box center [813, 562] width 74 height 58
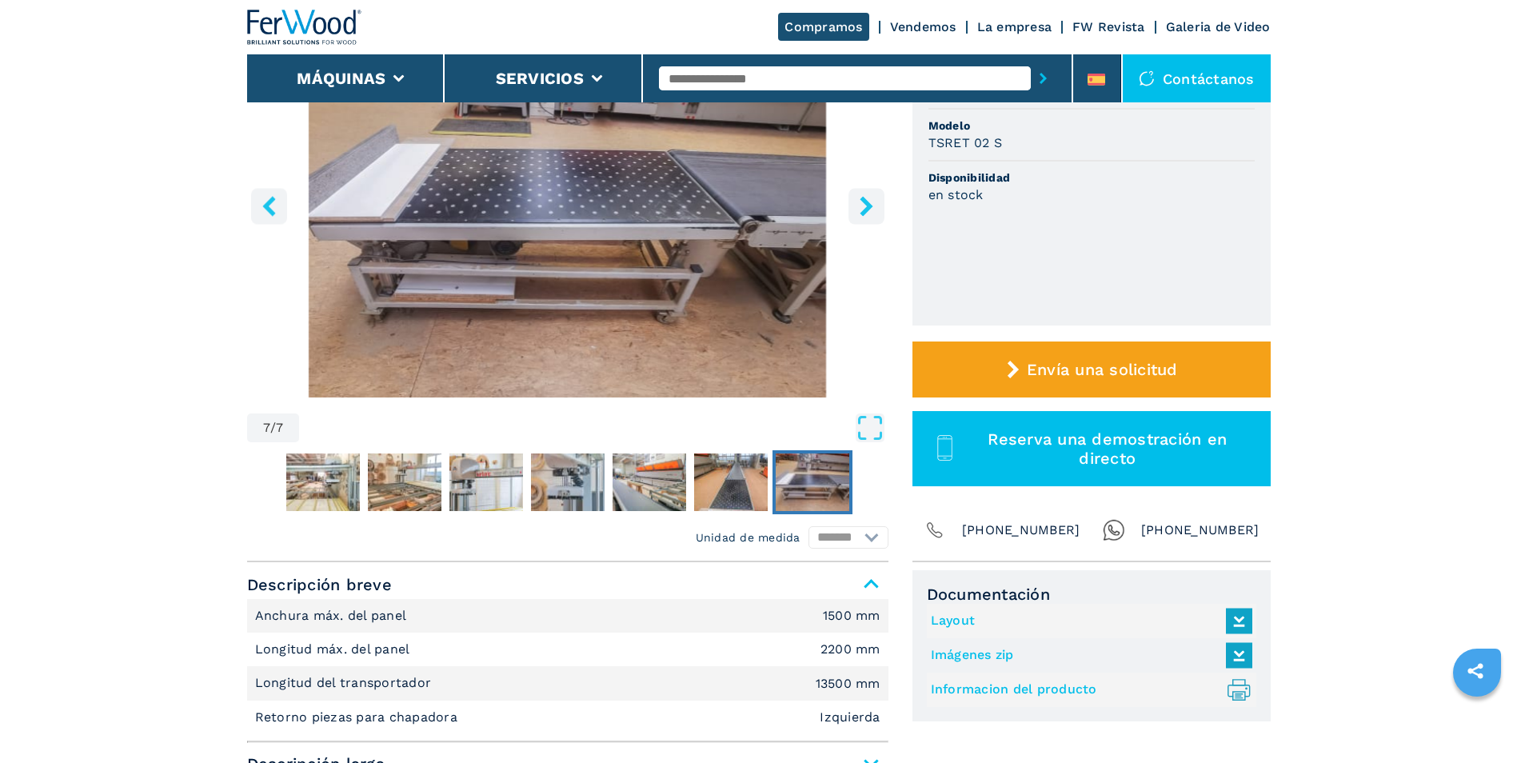
scroll to position [0, 0]
